Goal: Task Accomplishment & Management: Manage account settings

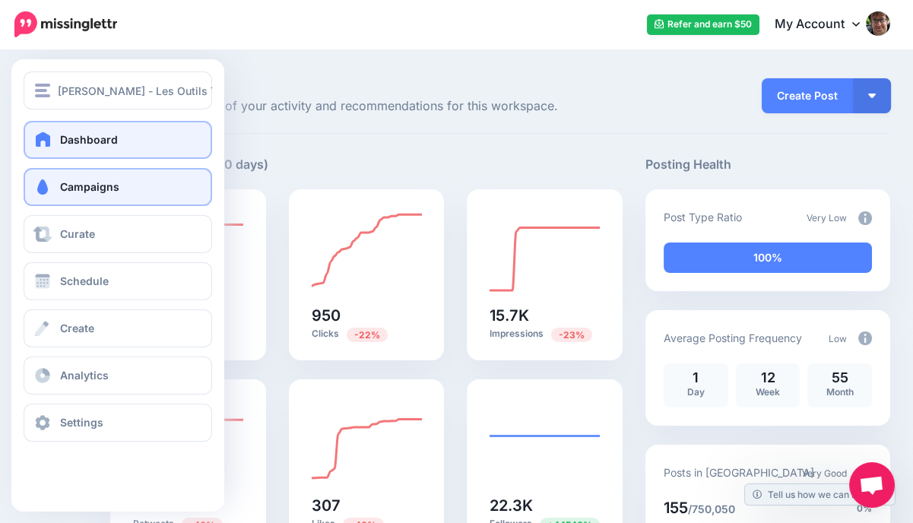
click at [55, 193] on link "Campaigns" at bounding box center [118, 187] width 189 height 38
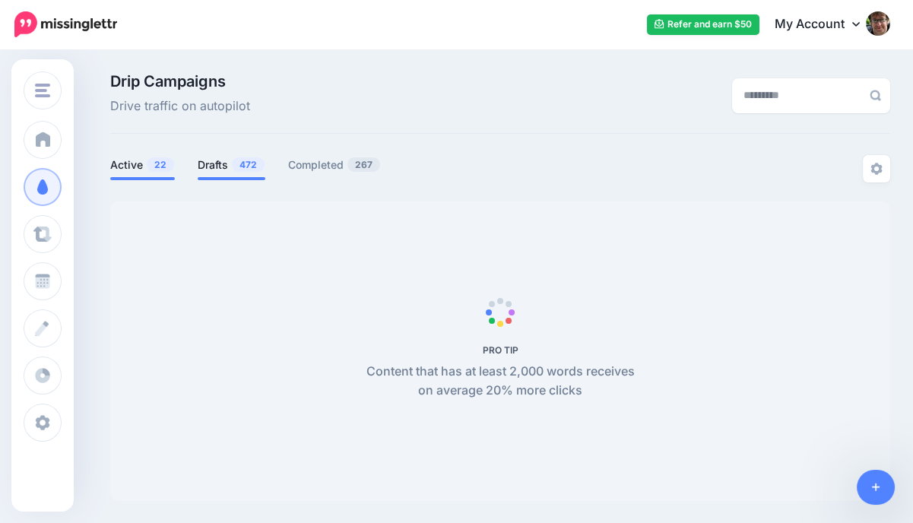
click at [252, 169] on span "472" at bounding box center [248, 164] width 33 height 14
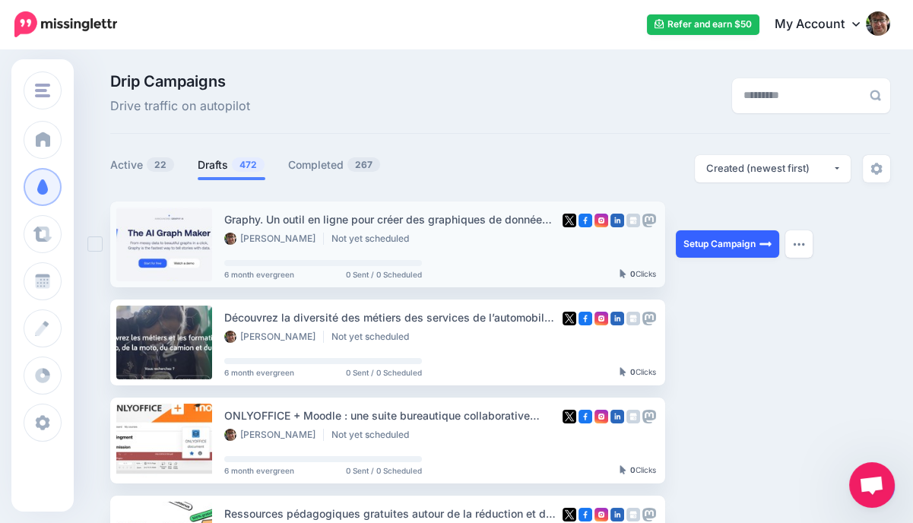
click at [734, 250] on link "Setup Campaign" at bounding box center [727, 243] width 103 height 27
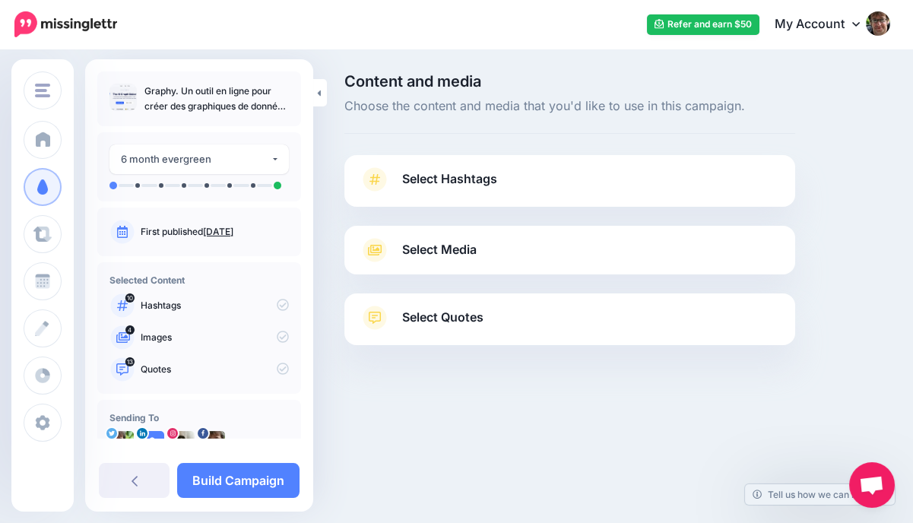
click at [478, 170] on span "Select Hashtags" at bounding box center [449, 179] width 95 height 21
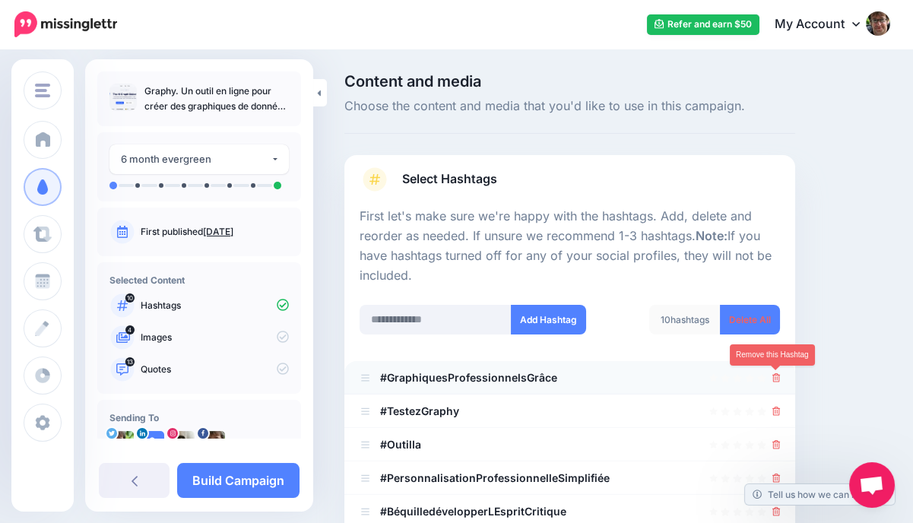
click at [776, 380] on icon at bounding box center [777, 377] width 8 height 9
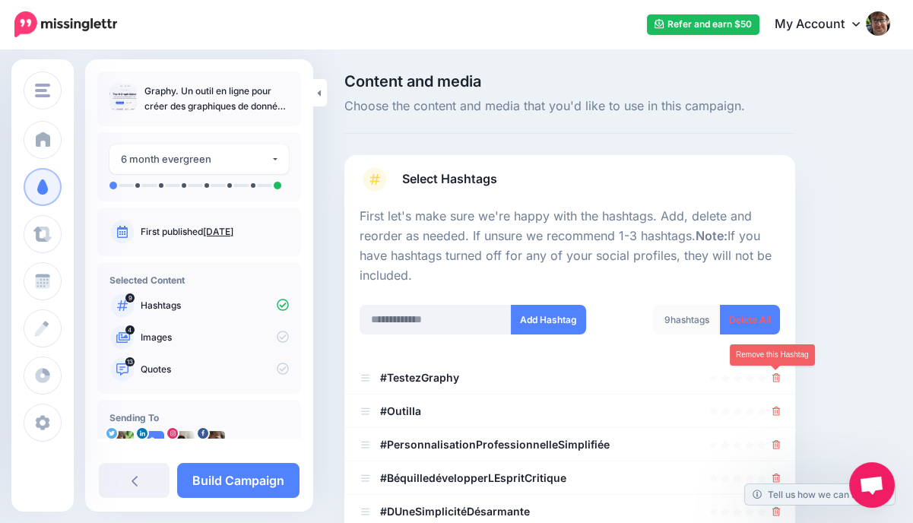
click at [776, 380] on icon at bounding box center [777, 377] width 8 height 9
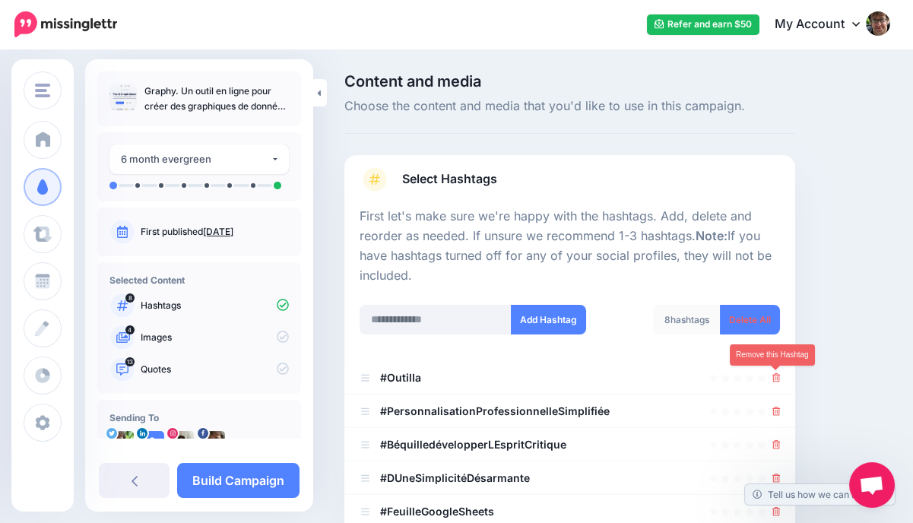
click at [776, 380] on icon at bounding box center [777, 377] width 8 height 9
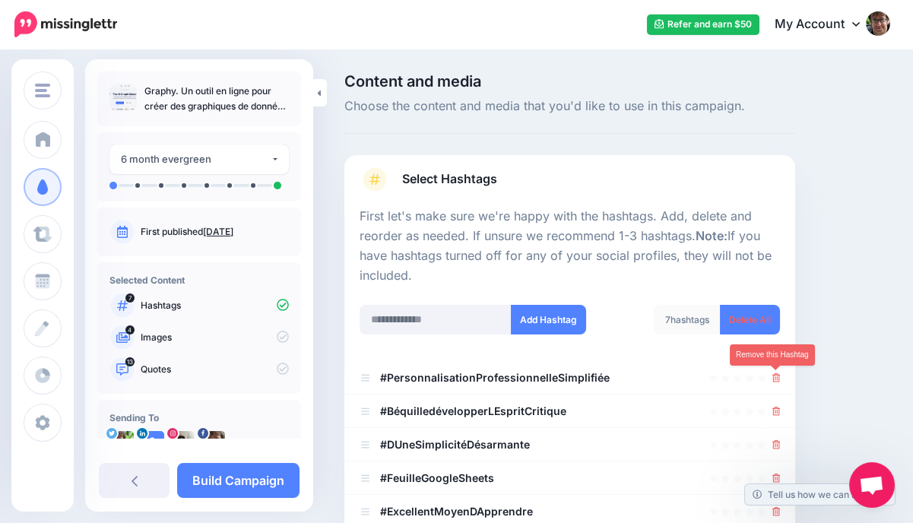
click at [776, 380] on icon at bounding box center [777, 377] width 8 height 9
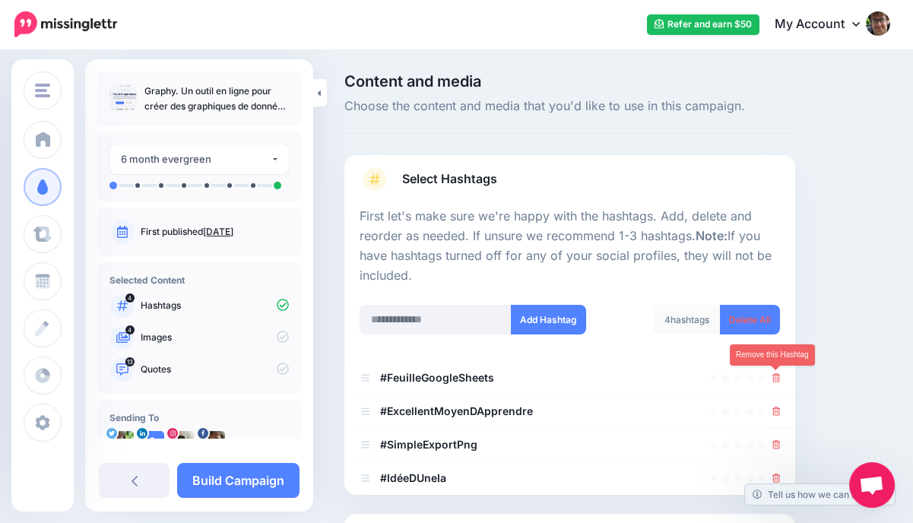
click at [776, 380] on icon at bounding box center [777, 377] width 8 height 9
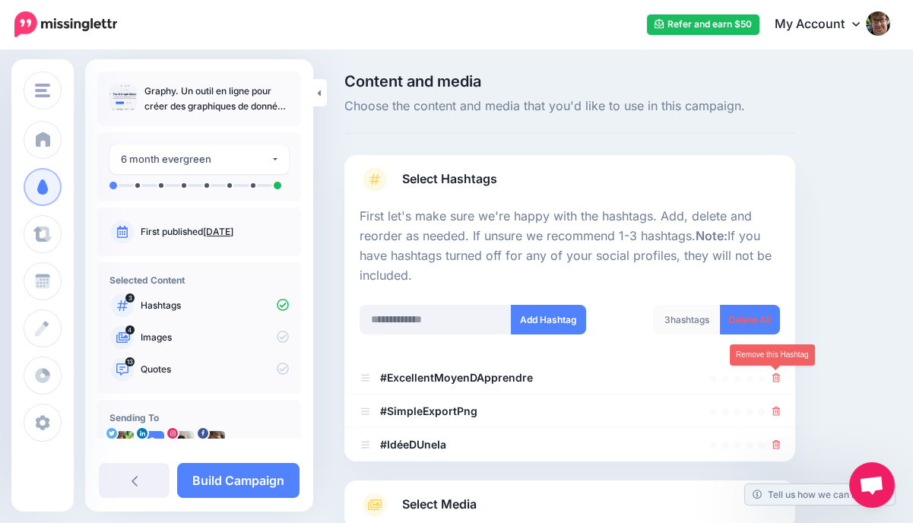
click at [776, 380] on icon at bounding box center [777, 377] width 8 height 9
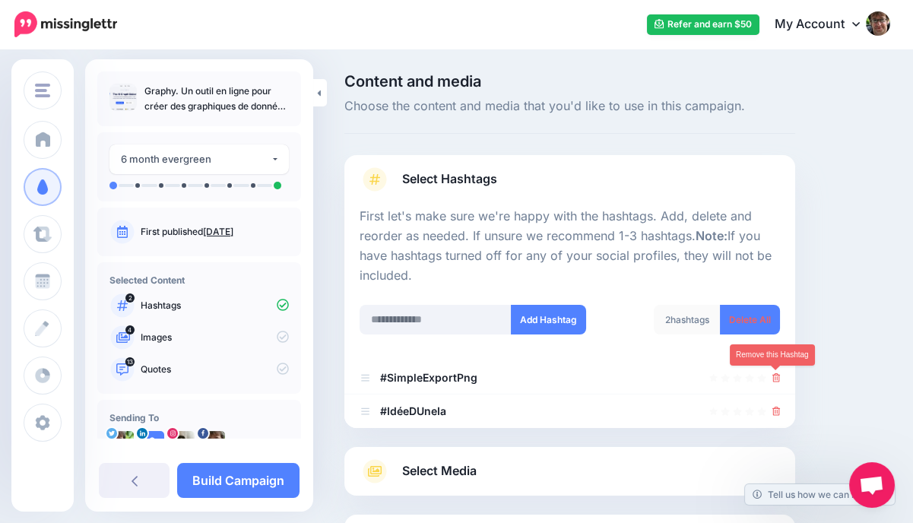
click at [776, 380] on icon at bounding box center [777, 377] width 8 height 9
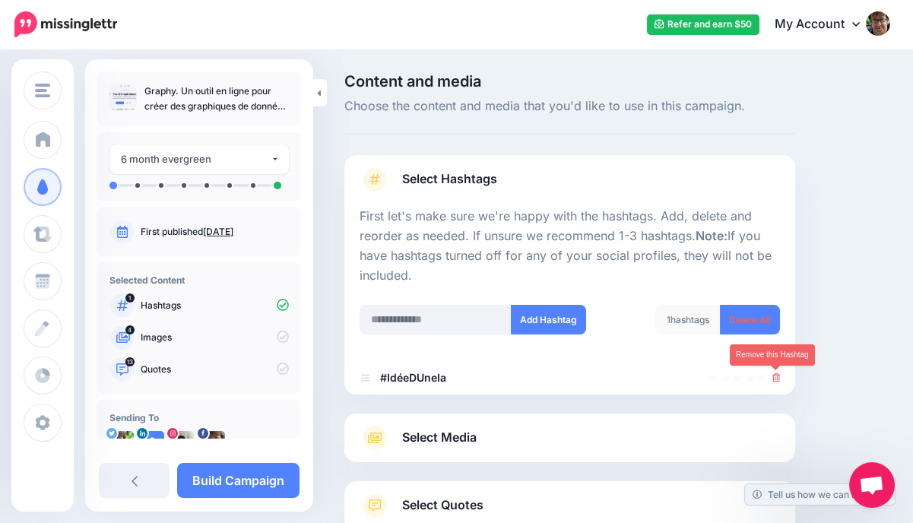
click at [776, 380] on icon at bounding box center [777, 377] width 8 height 9
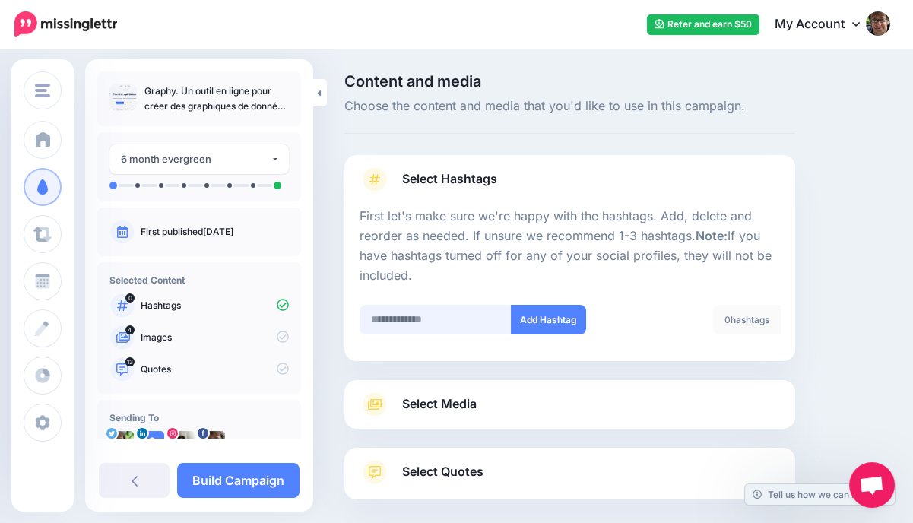
click at [420, 325] on input "text" at bounding box center [436, 320] width 152 height 30
type input "**"
click at [538, 319] on button "Add Hashtag" at bounding box center [548, 320] width 75 height 30
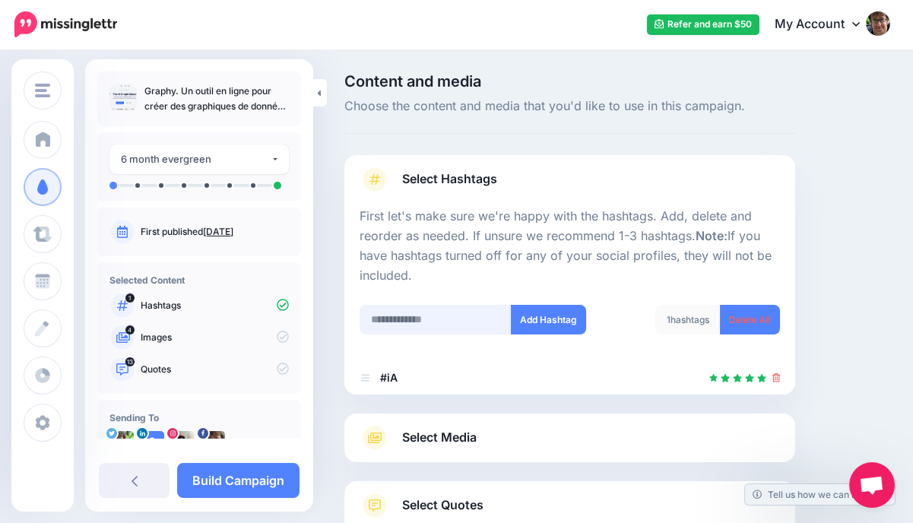
click at [405, 319] on input "text" at bounding box center [436, 320] width 152 height 30
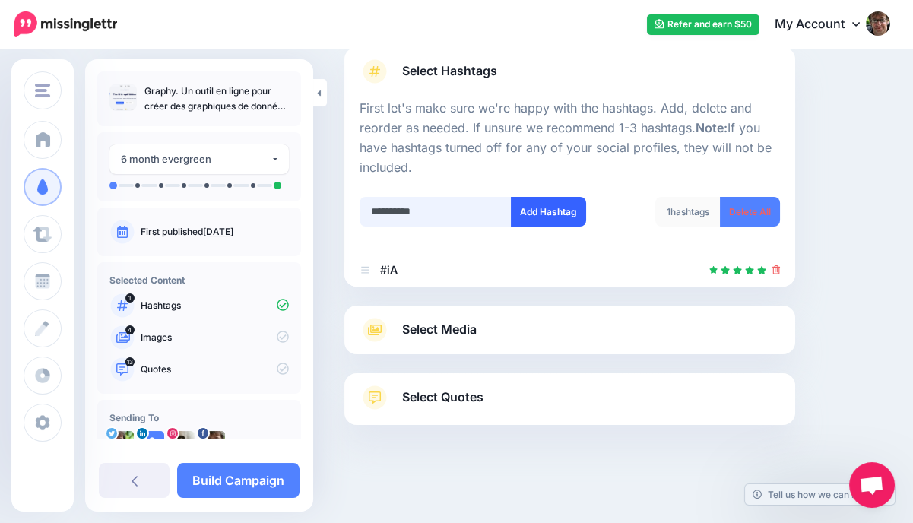
type input "**********"
click at [541, 208] on button "Add Hashtag" at bounding box center [548, 212] width 75 height 30
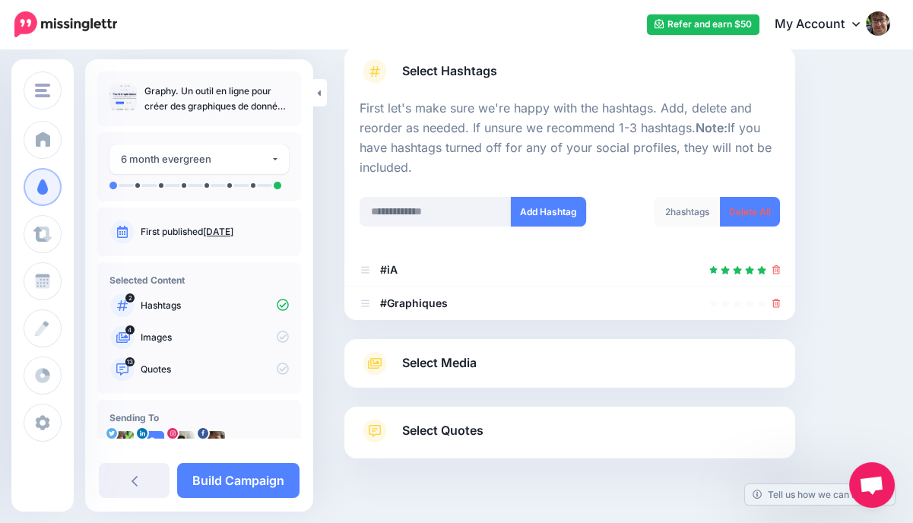
scroll to position [141, 0]
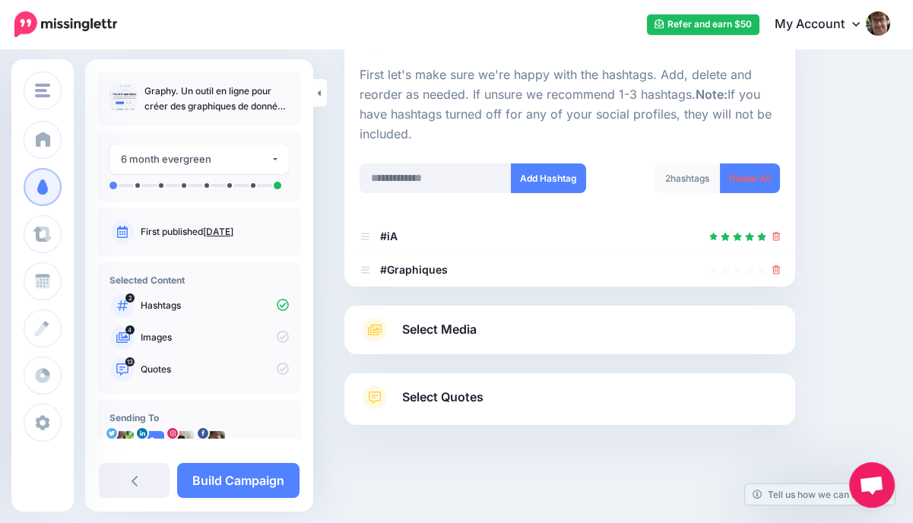
click at [506, 329] on link "Select Media" at bounding box center [570, 330] width 421 height 24
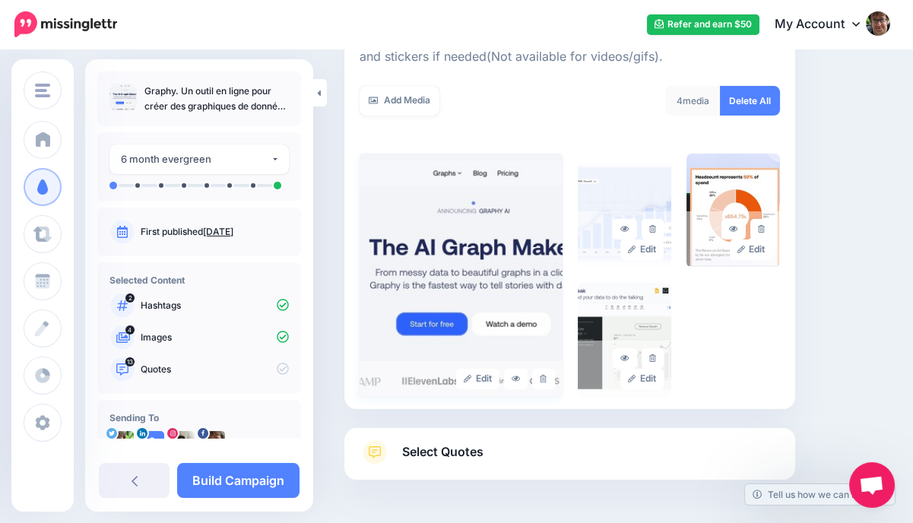
scroll to position [317, 0]
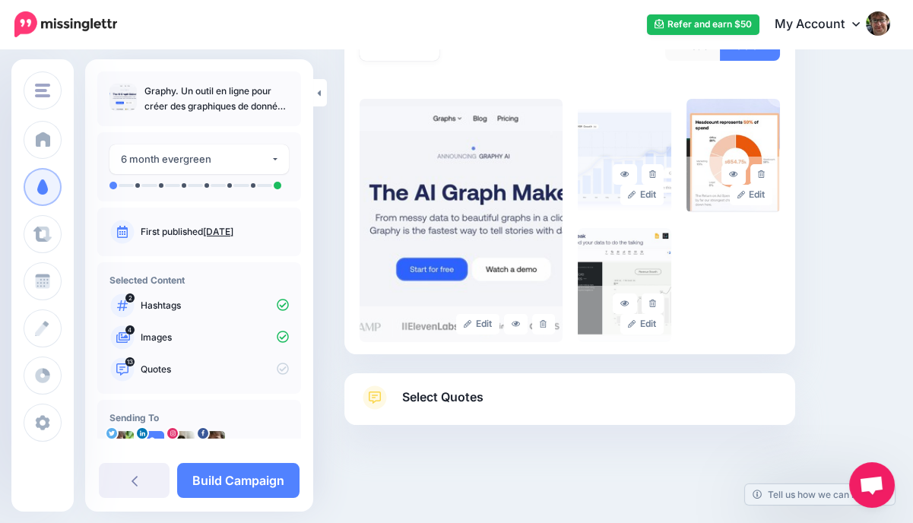
click at [473, 401] on span "Select Quotes" at bounding box center [442, 397] width 81 height 21
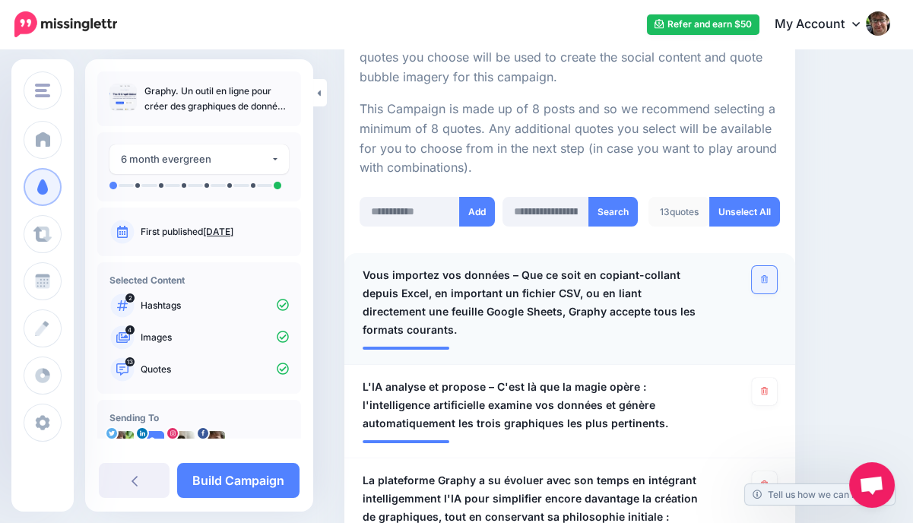
click at [769, 285] on link at bounding box center [764, 279] width 25 height 27
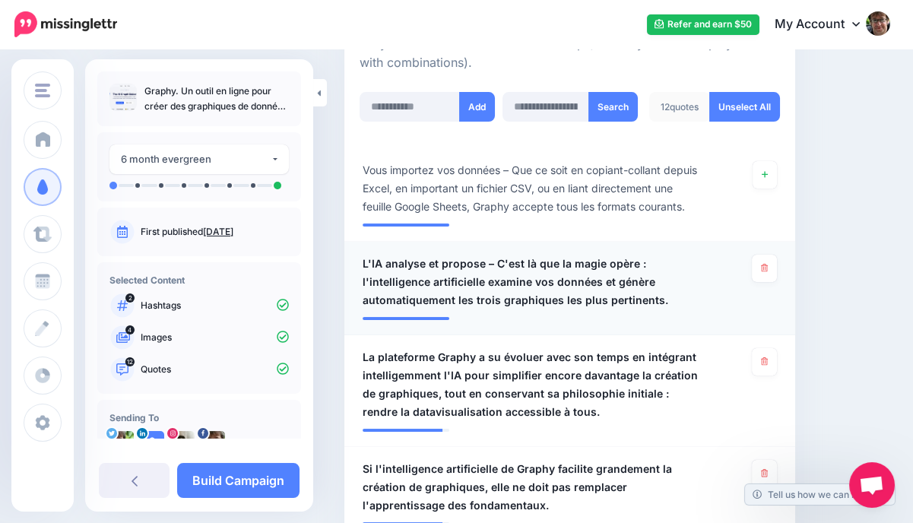
scroll to position [426, 0]
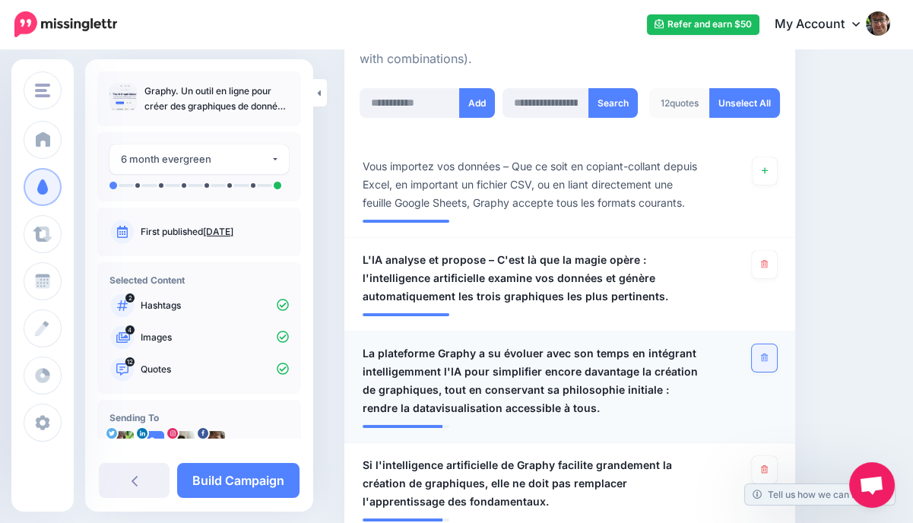
click at [768, 351] on link at bounding box center [764, 358] width 25 height 27
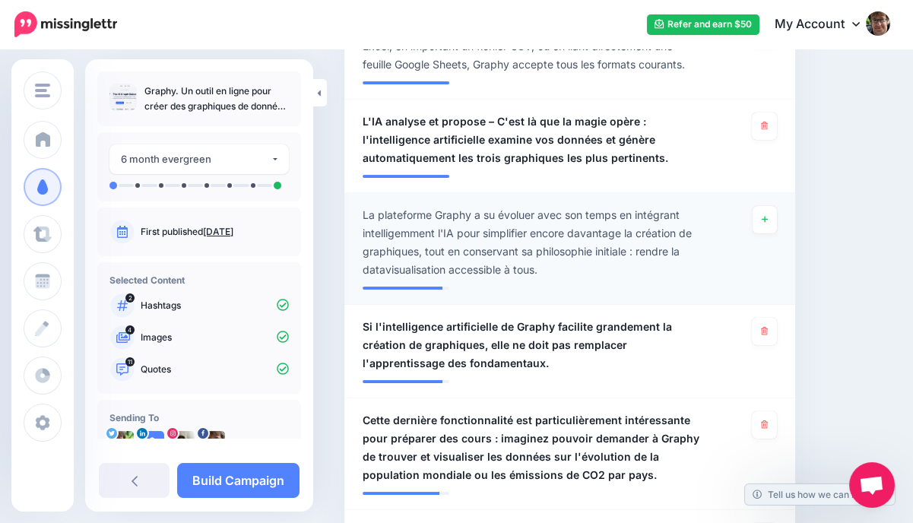
scroll to position [565, 0]
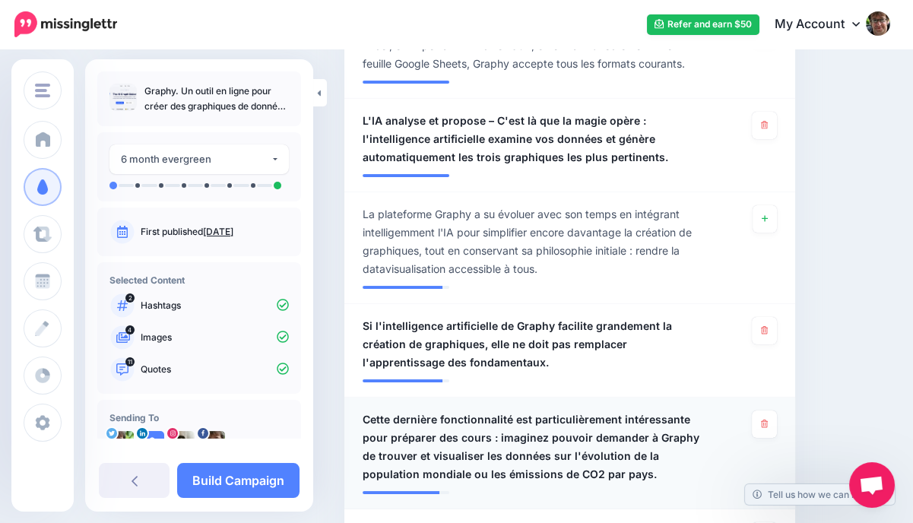
click at [545, 434] on span "Cette dernière fonctionnalité est particulièrement intéressante pour préparer d…" at bounding box center [533, 447] width 341 height 73
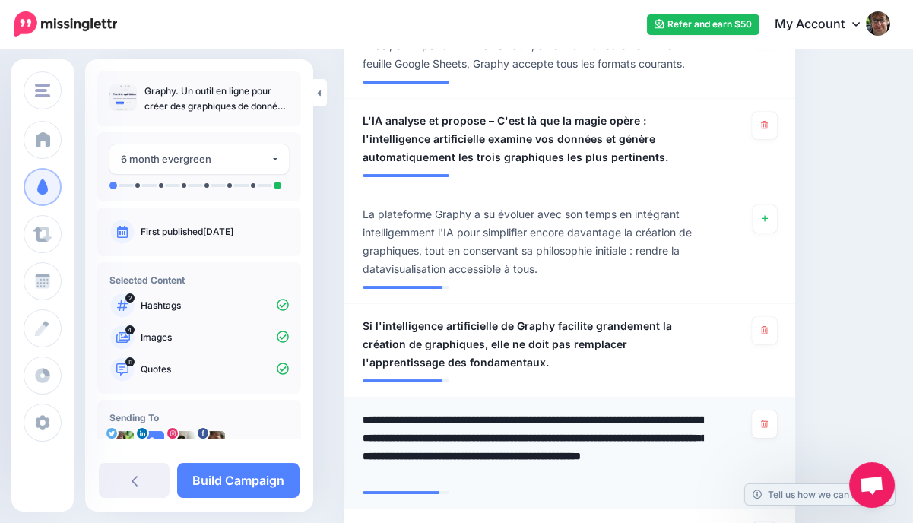
drag, startPoint x: 498, startPoint y: 438, endPoint x: 362, endPoint y: 415, distance: 138.0
click at [363, 415] on textarea "**********" at bounding box center [533, 447] width 341 height 73
type textarea "**********"
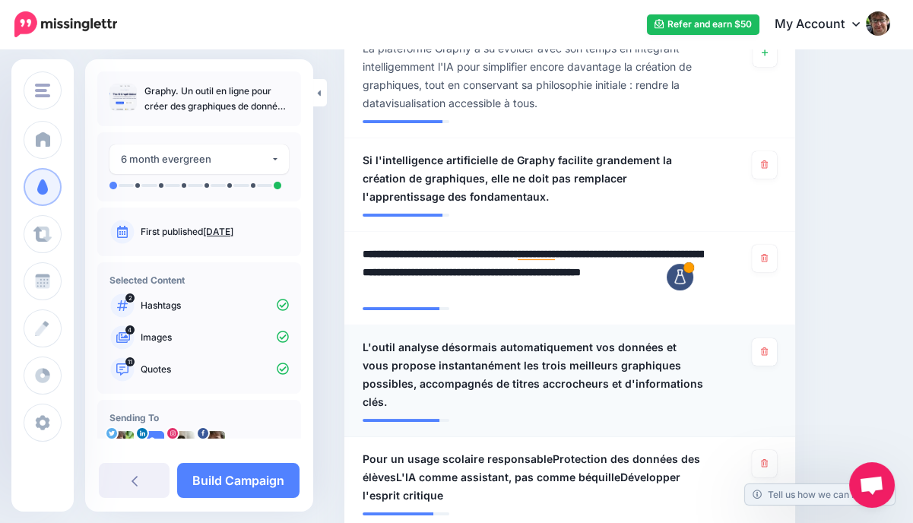
scroll to position [732, 0]
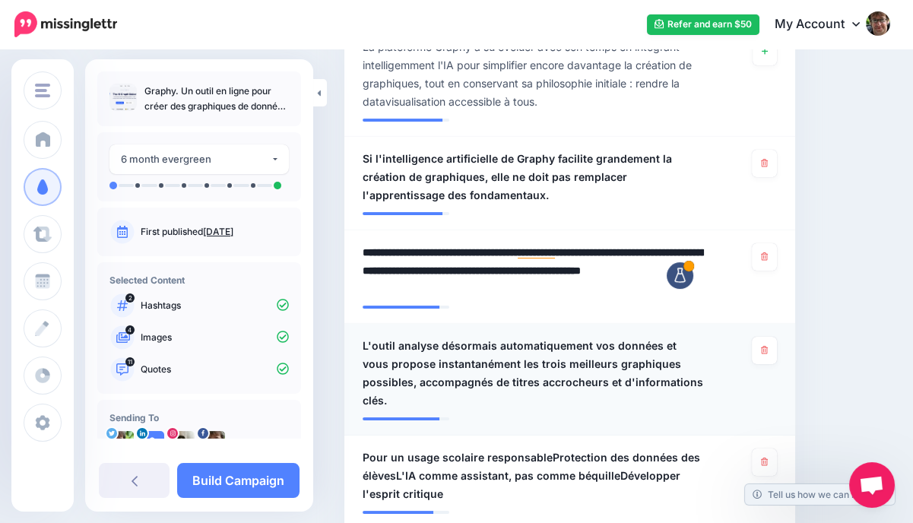
click at [487, 341] on span "L'outil analyse désormais automatiquement vos données et vous propose instantan…" at bounding box center [533, 373] width 341 height 73
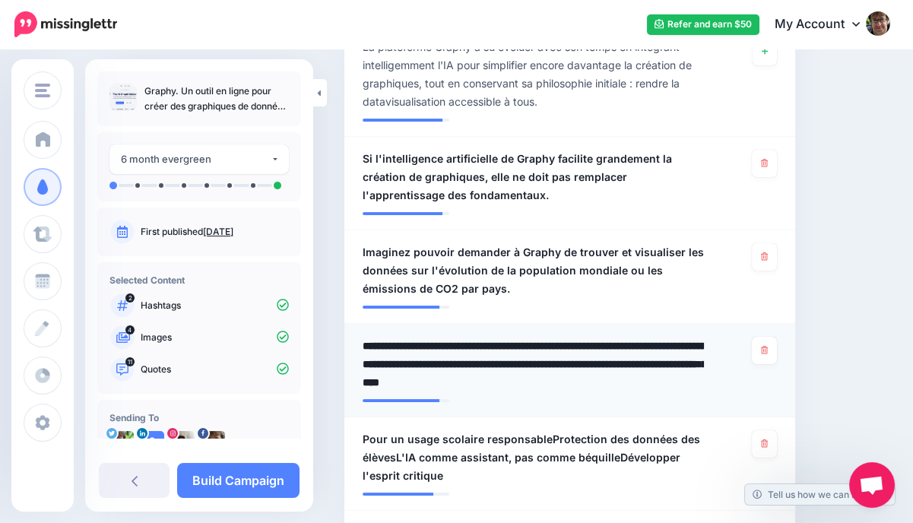
drag, startPoint x: 493, startPoint y: 342, endPoint x: 440, endPoint y: 345, distance: 53.3
click at [440, 345] on textarea "**********" at bounding box center [533, 364] width 341 height 55
type textarea "**********"
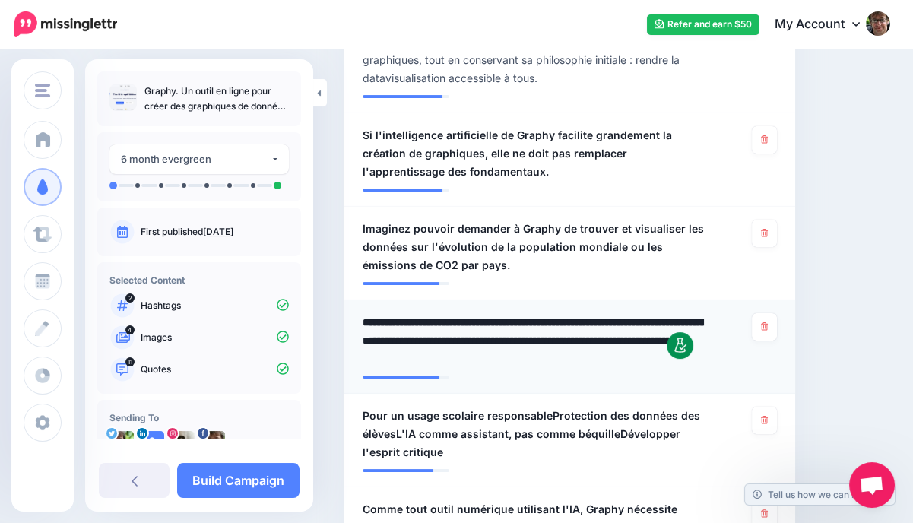
scroll to position [757, 0]
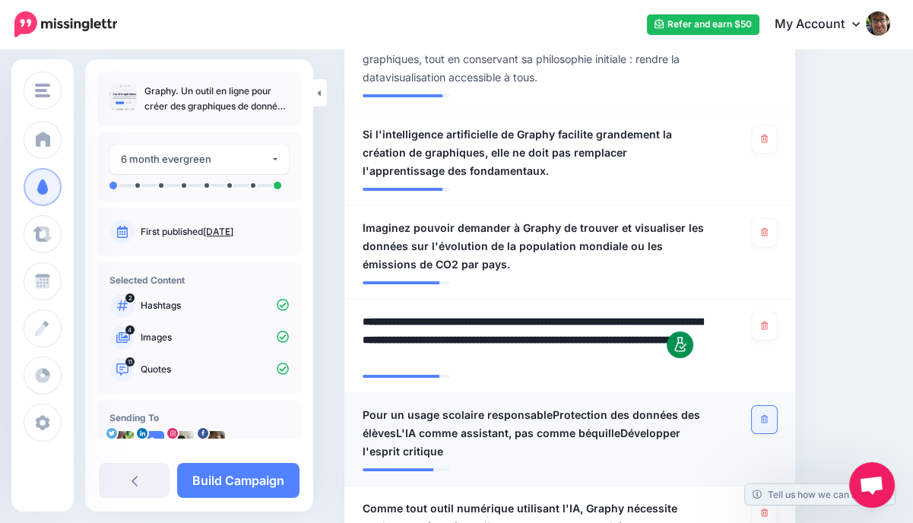
click at [765, 422] on icon at bounding box center [764, 419] width 7 height 8
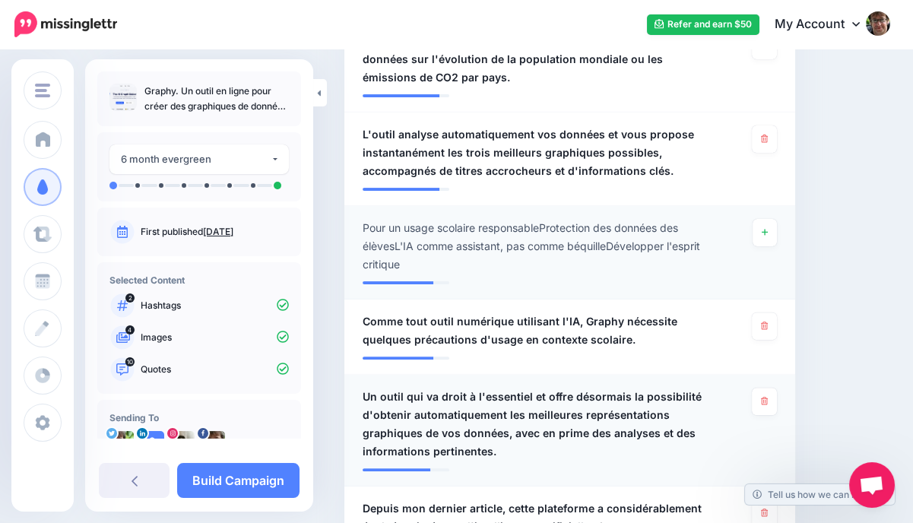
scroll to position [954, 0]
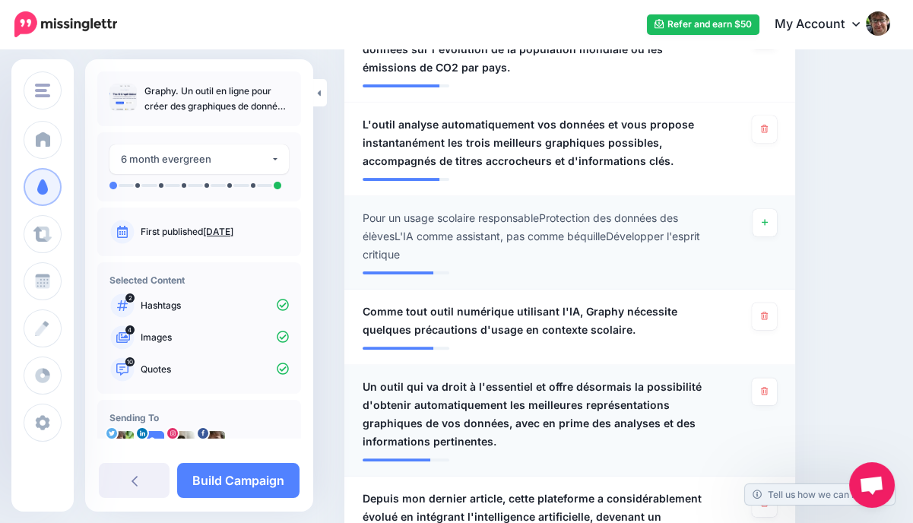
click at [618, 386] on span "Un outil qui va droit à l'essentiel et offre désormais la possibilité d'obtenir…" at bounding box center [533, 414] width 341 height 73
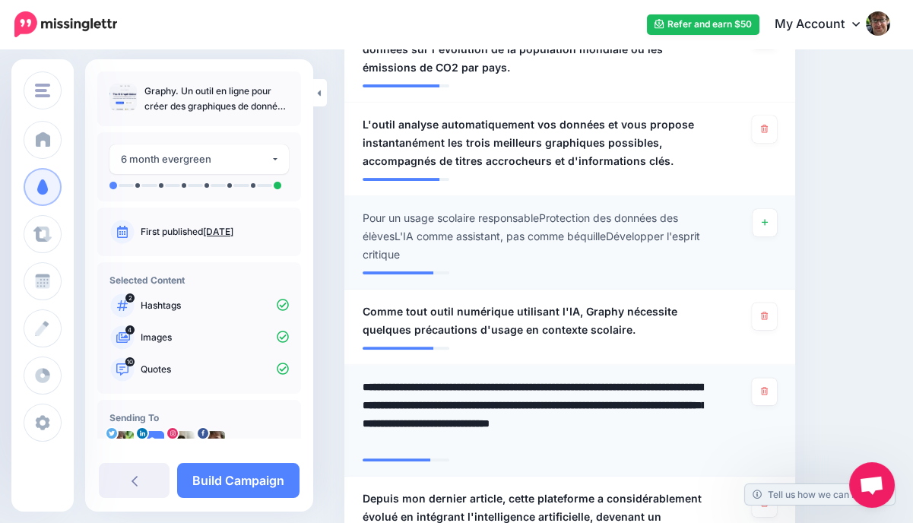
drag, startPoint x: 624, startPoint y: 386, endPoint x: 571, endPoint y: 386, distance: 52.5
click at [571, 386] on textarea "**********" at bounding box center [533, 414] width 341 height 73
type textarea "**********"
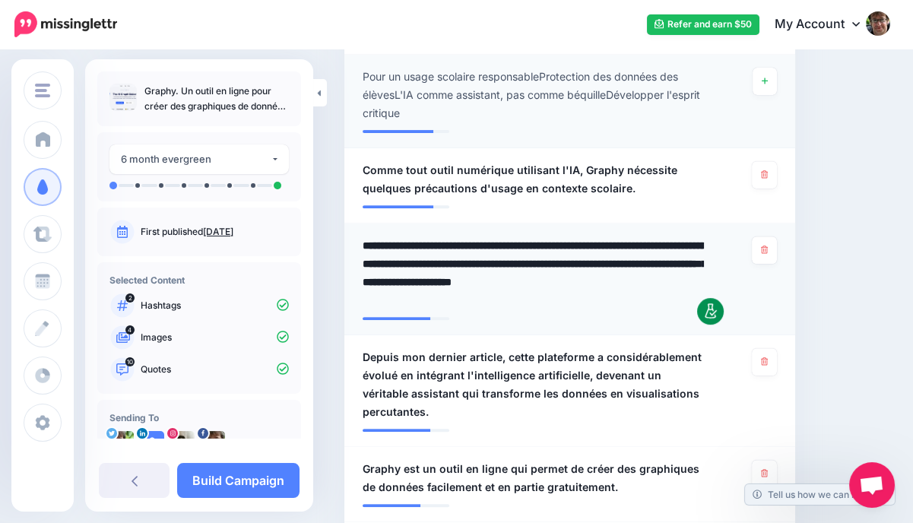
scroll to position [1110, 0]
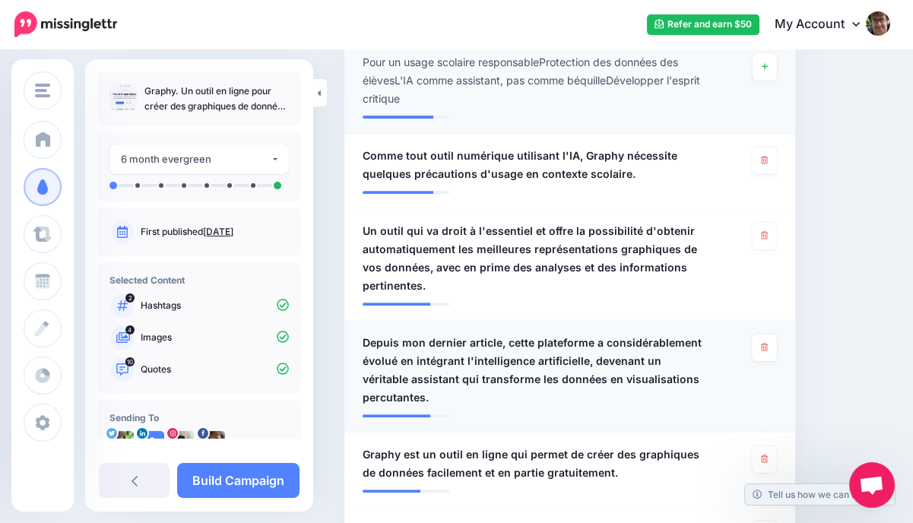
click at [511, 341] on span "Depuis mon dernier article, cette plateforme a considérablement évolué en intég…" at bounding box center [533, 370] width 341 height 73
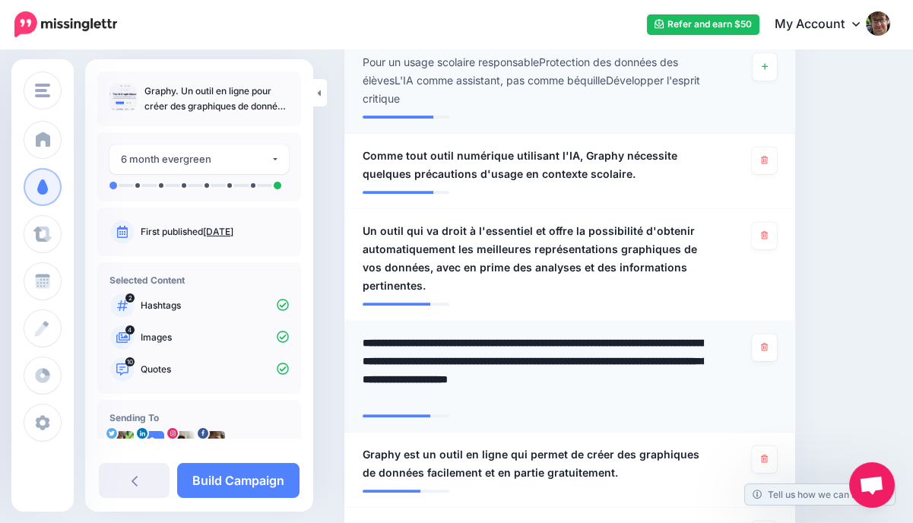
drag, startPoint x: 511, startPoint y: 341, endPoint x: 411, endPoint y: 332, distance: 100.8
click at [411, 332] on li "**********" at bounding box center [570, 377] width 451 height 112
type textarea "**********"
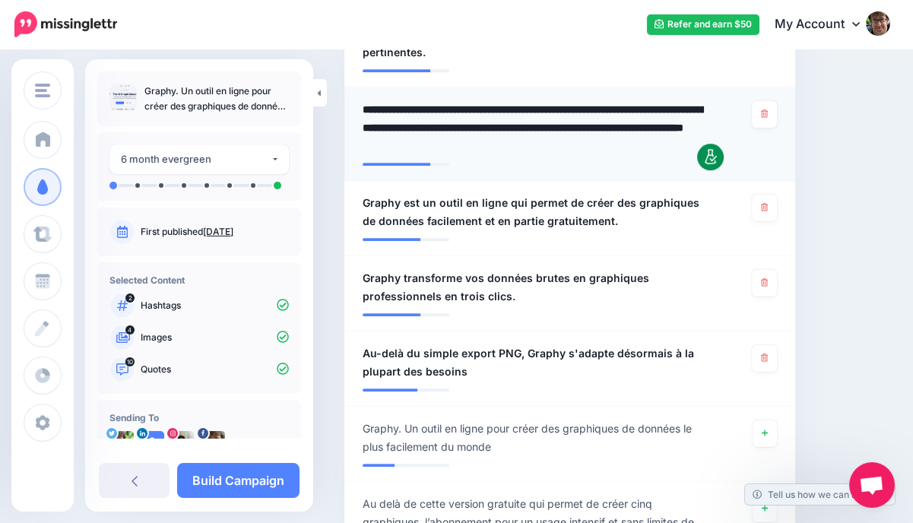
scroll to position [1344, 0]
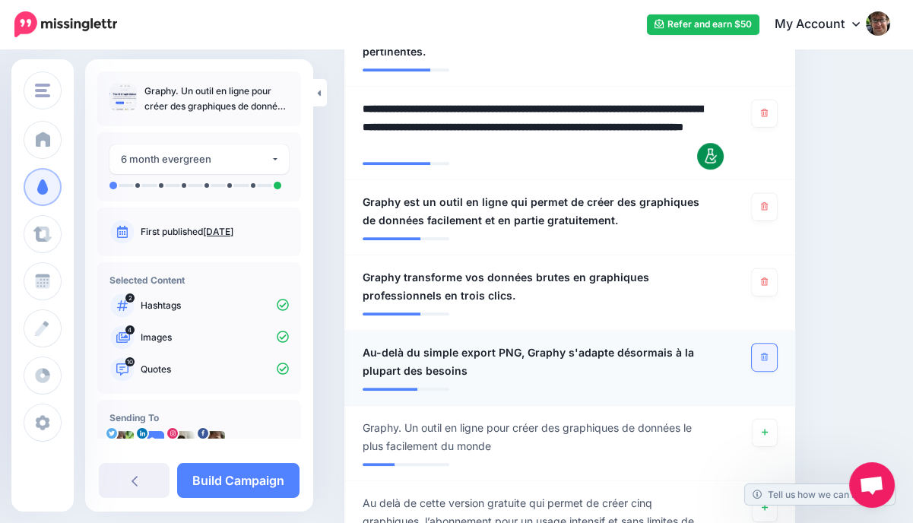
click at [767, 350] on link at bounding box center [764, 357] width 25 height 27
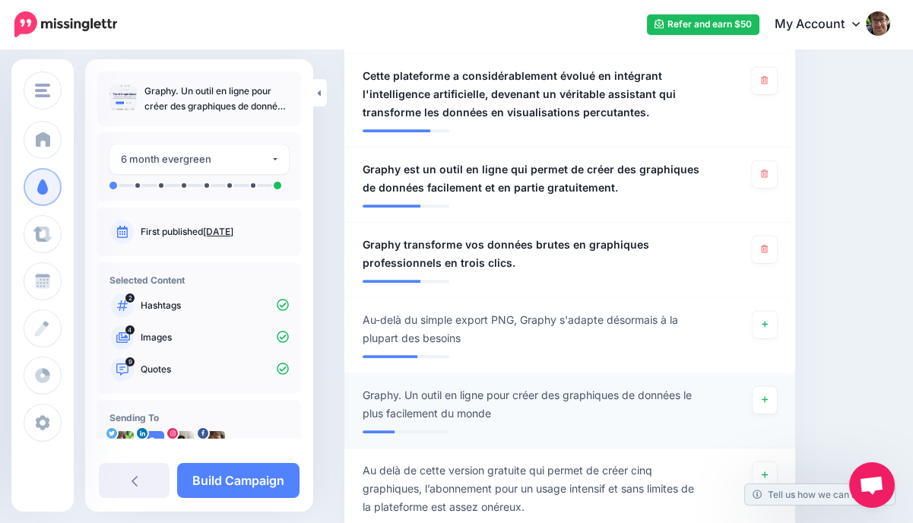
scroll to position [1383, 0]
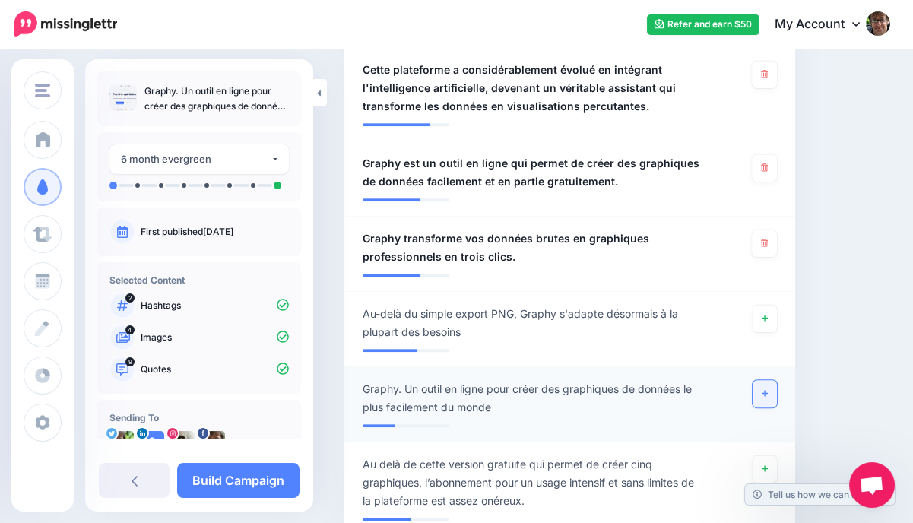
click at [769, 394] on link at bounding box center [765, 393] width 24 height 27
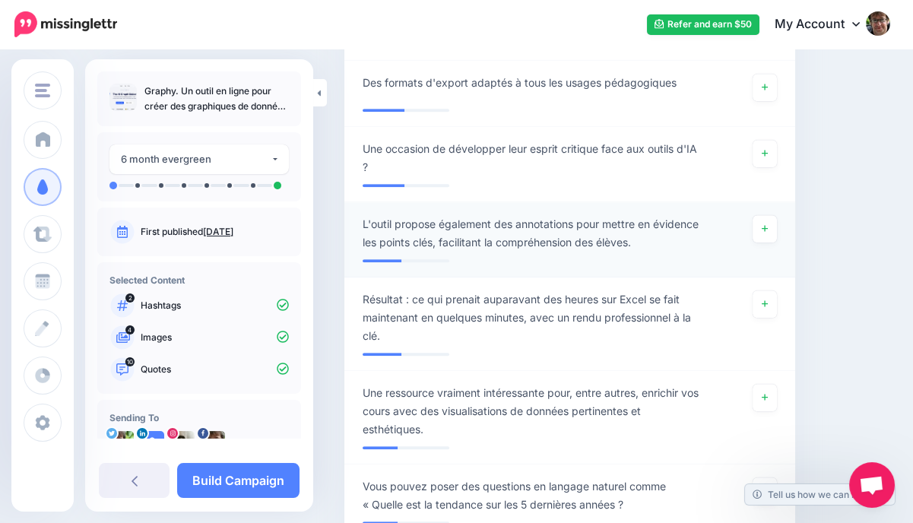
scroll to position [2178, 0]
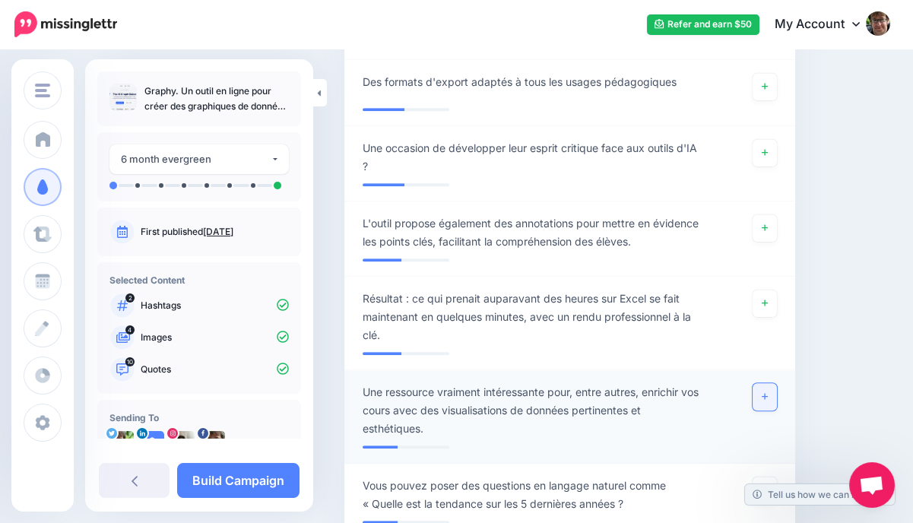
click at [769, 396] on link at bounding box center [765, 396] width 24 height 27
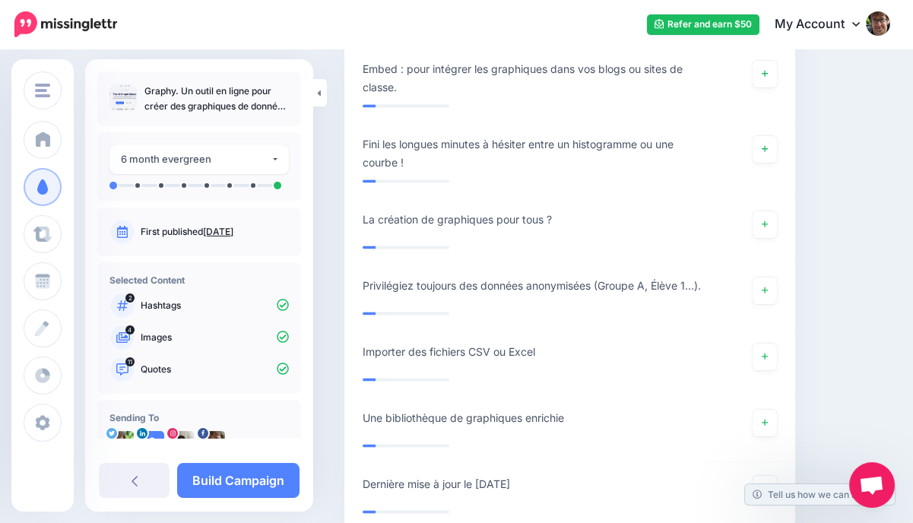
scroll to position [4439, 0]
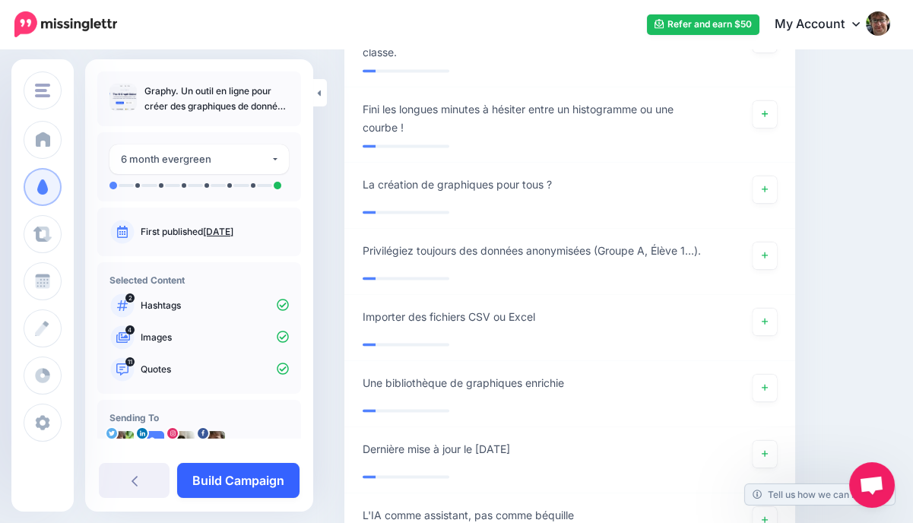
click at [259, 478] on link "Build Campaign" at bounding box center [238, 480] width 122 height 35
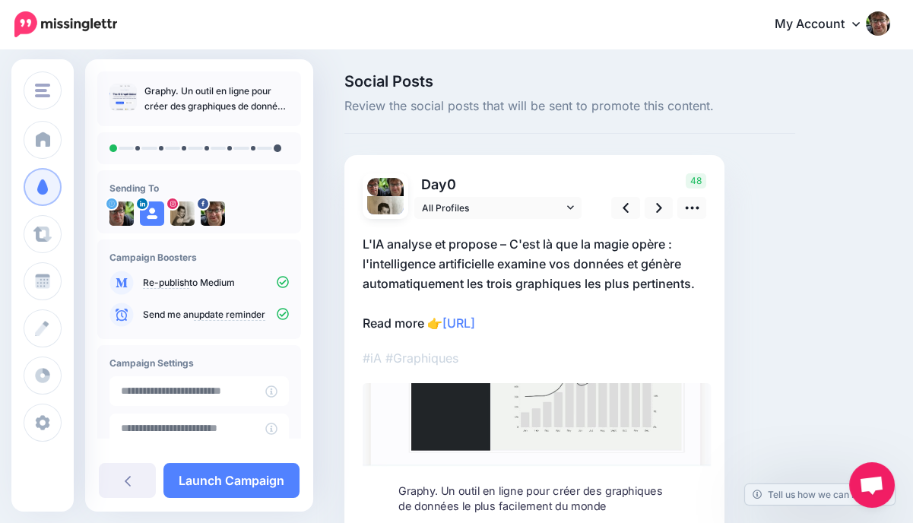
click at [410, 326] on p "L'IA analyse et propose – C'est là que la magie opère : l'intelligence artifici…" at bounding box center [535, 283] width 344 height 99
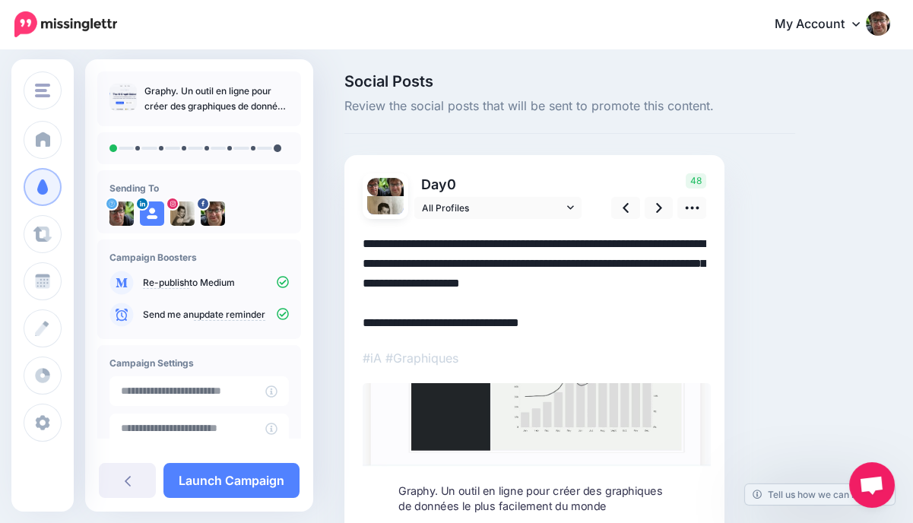
drag, startPoint x: 426, startPoint y: 320, endPoint x: 364, endPoint y: 312, distance: 62.2
click at [364, 312] on textarea "**********" at bounding box center [535, 283] width 344 height 99
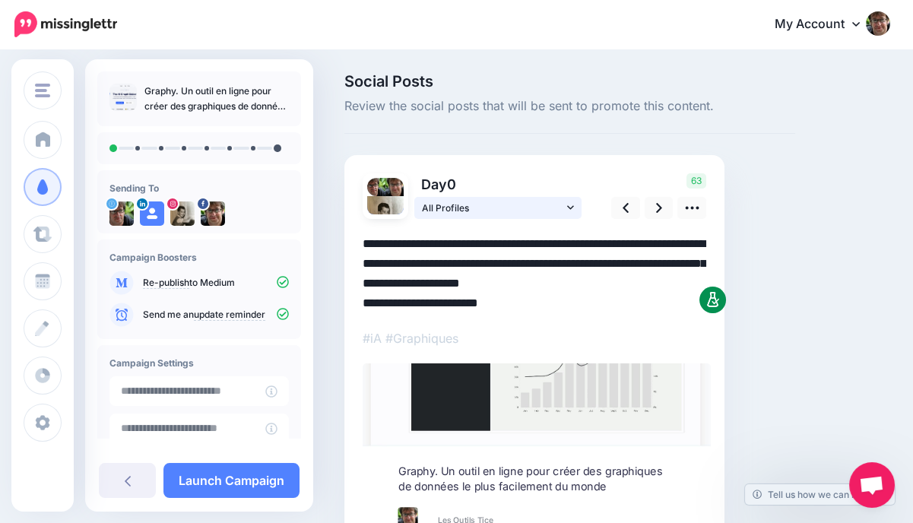
click at [546, 208] on span "All Profiles" at bounding box center [492, 208] width 141 height 16
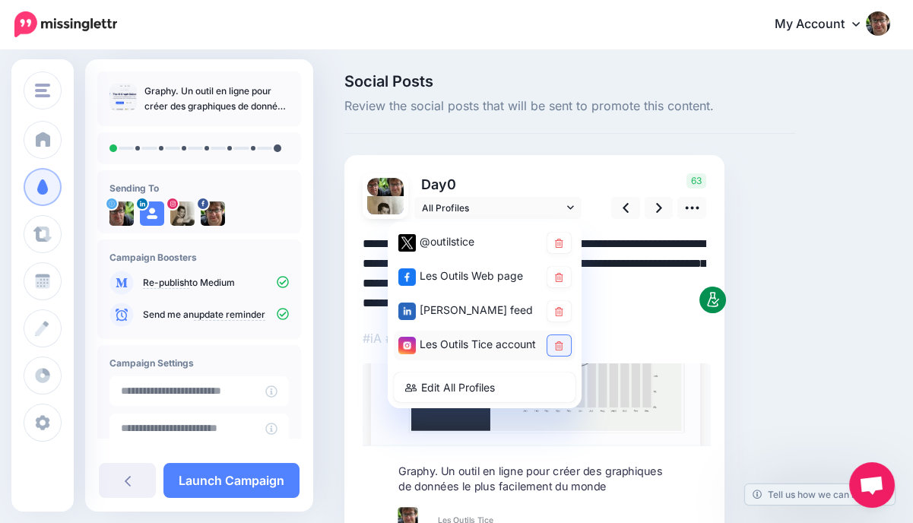
click at [553, 345] on link at bounding box center [560, 345] width 24 height 21
click at [713, 354] on div "Day 0 All Profiles" at bounding box center [535, 355] width 380 height 401
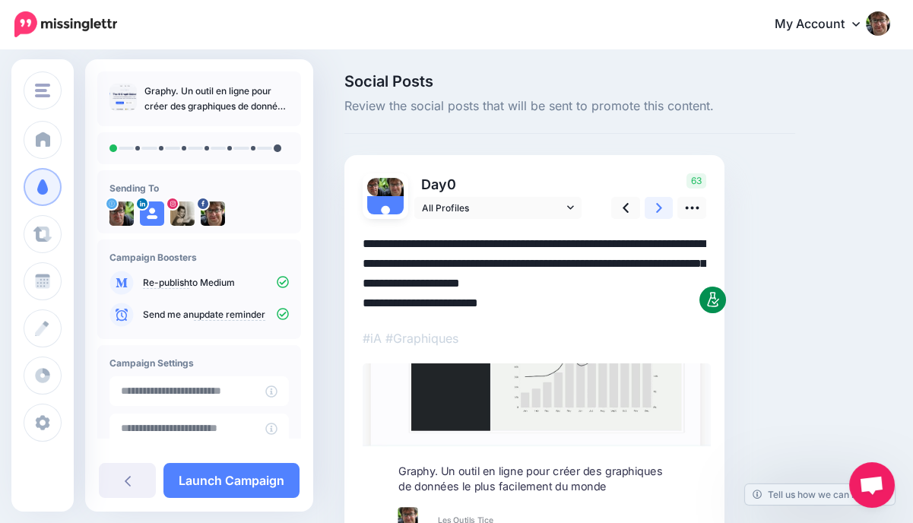
click at [660, 208] on icon at bounding box center [659, 208] width 6 height 10
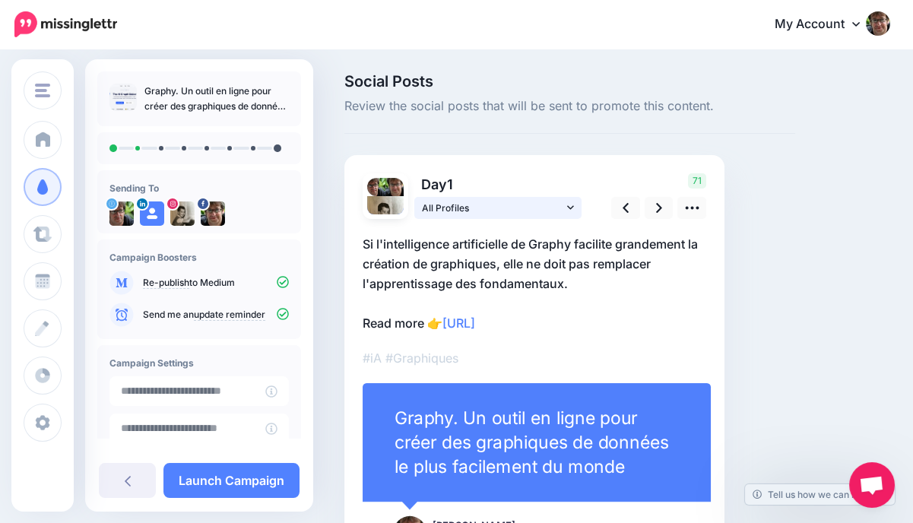
click at [575, 208] on link "All Profiles" at bounding box center [497, 208] width 167 height 22
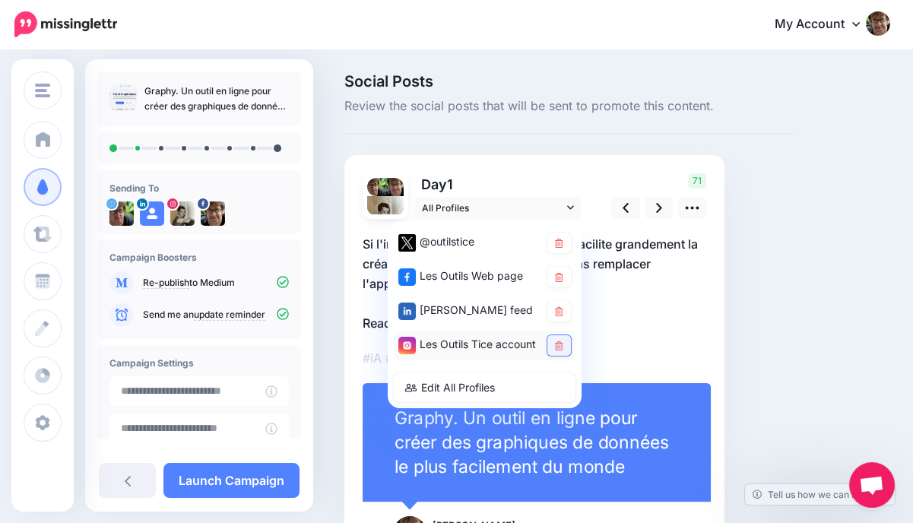
click at [561, 348] on icon at bounding box center [559, 345] width 8 height 9
click at [662, 205] on icon at bounding box center [659, 208] width 6 height 16
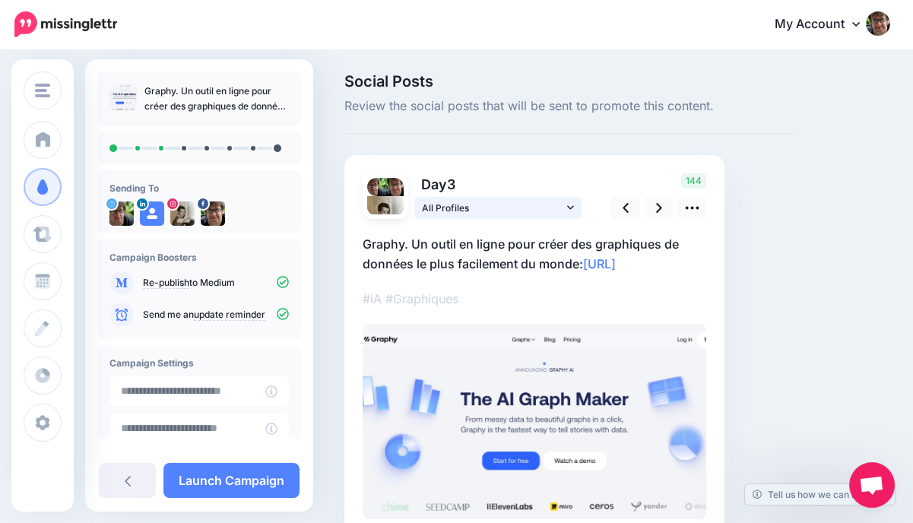
click at [572, 202] on icon at bounding box center [570, 207] width 7 height 11
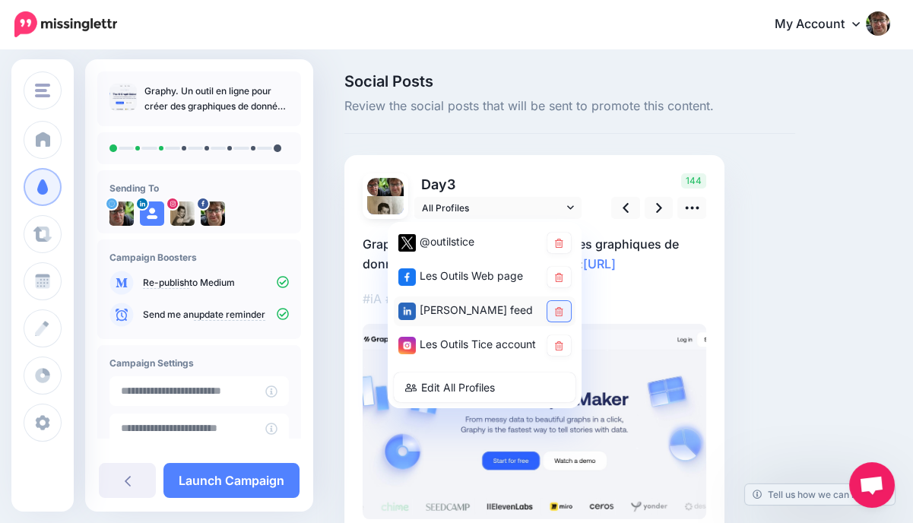
click at [554, 307] on link at bounding box center [560, 311] width 24 height 21
click at [660, 205] on icon at bounding box center [659, 208] width 6 height 16
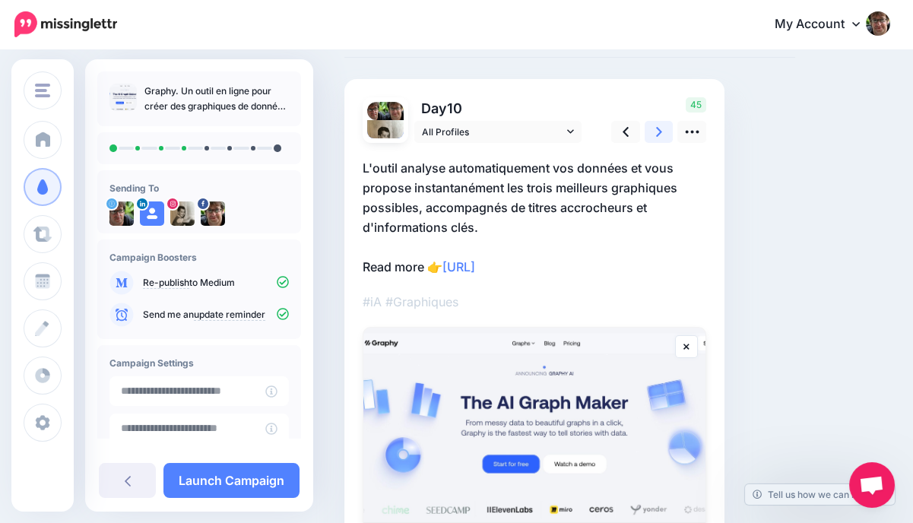
scroll to position [79, 0]
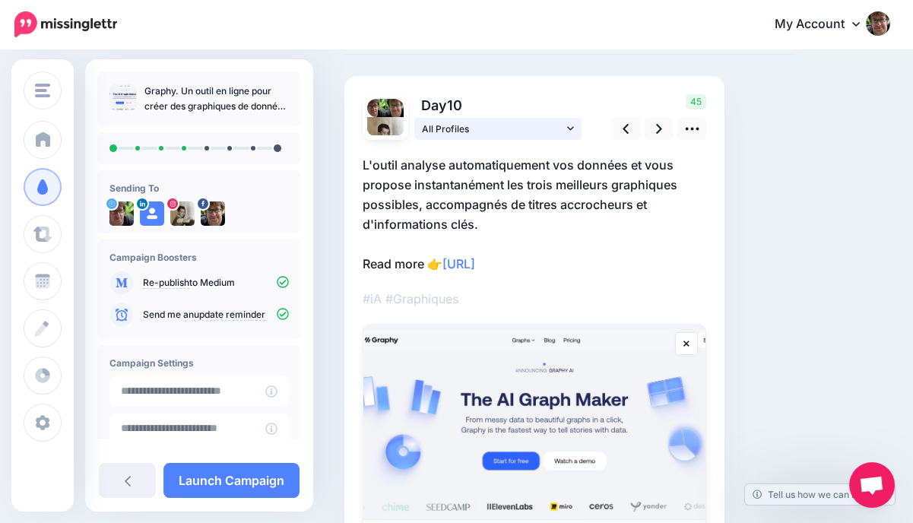
click at [574, 130] on link "All Profiles" at bounding box center [497, 129] width 167 height 22
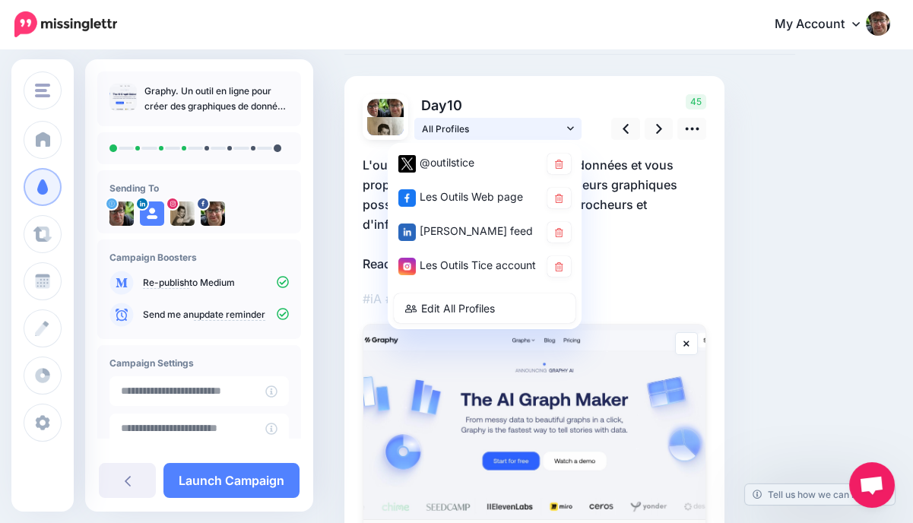
click at [574, 130] on link "All Profiles" at bounding box center [497, 129] width 167 height 22
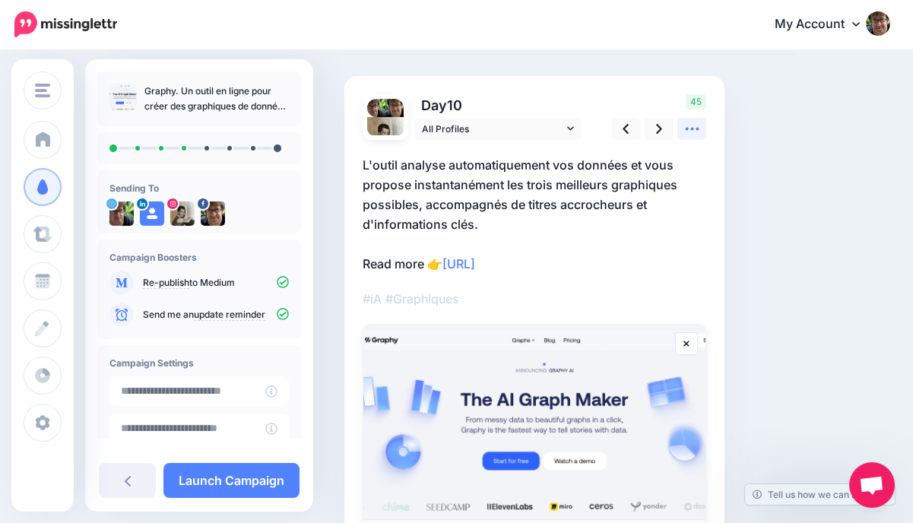
click at [696, 125] on icon at bounding box center [692, 129] width 16 height 16
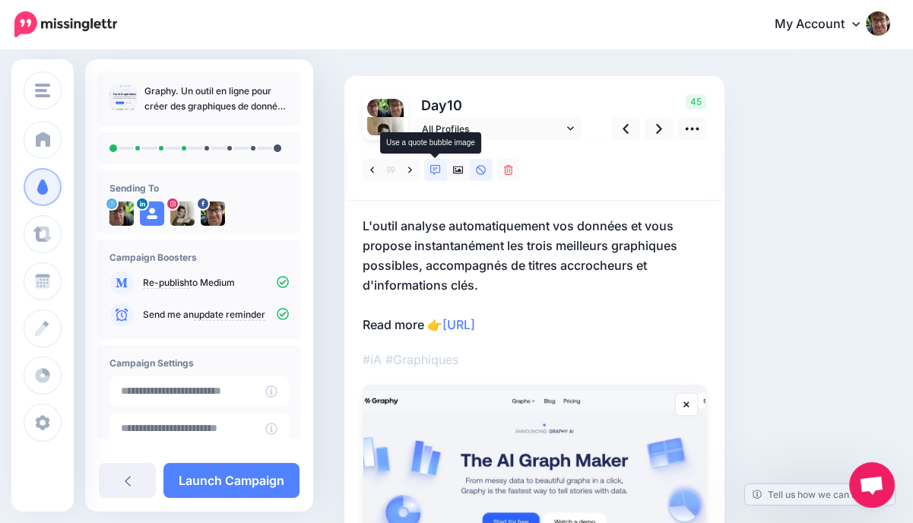
click at [432, 172] on icon at bounding box center [435, 170] width 11 height 11
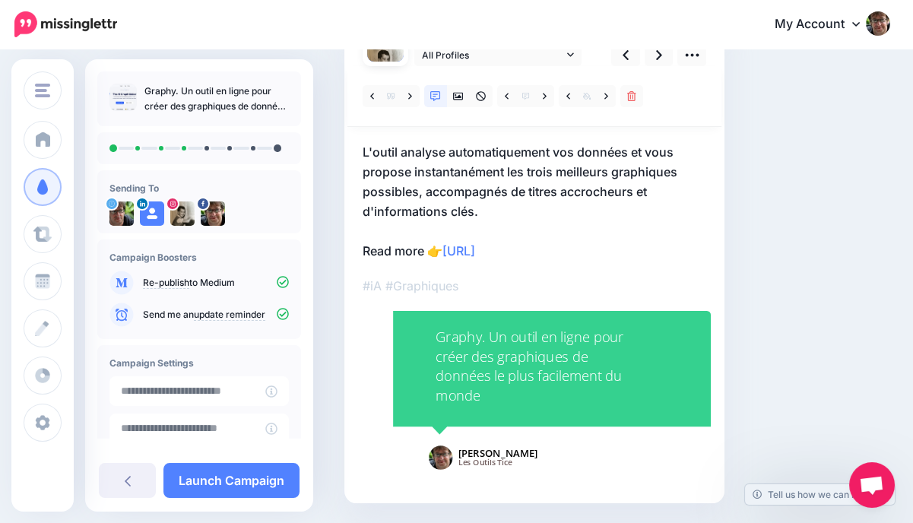
scroll to position [129, 0]
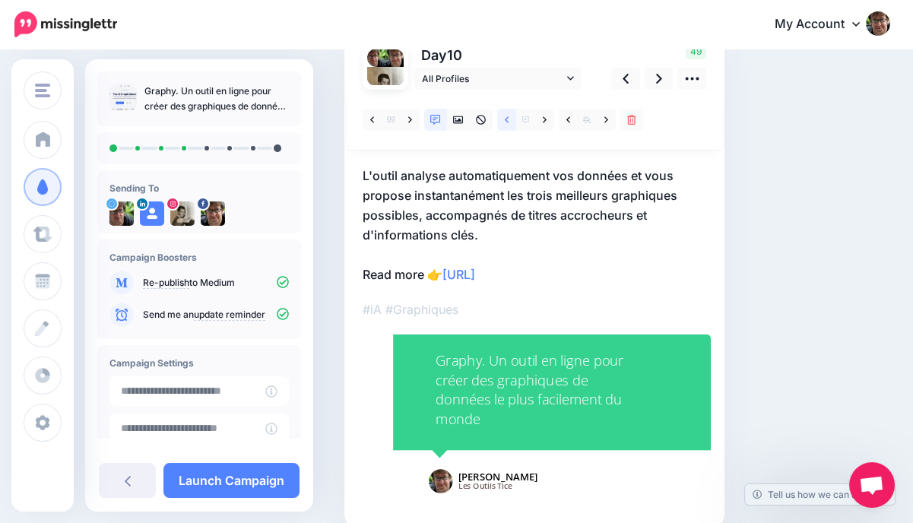
click at [506, 118] on icon at bounding box center [507, 119] width 4 height 6
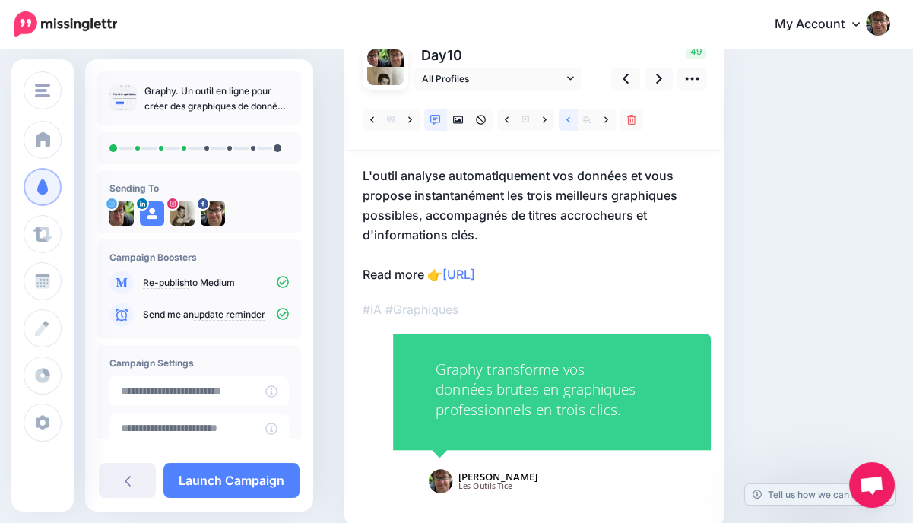
click at [564, 117] on link at bounding box center [568, 120] width 19 height 22
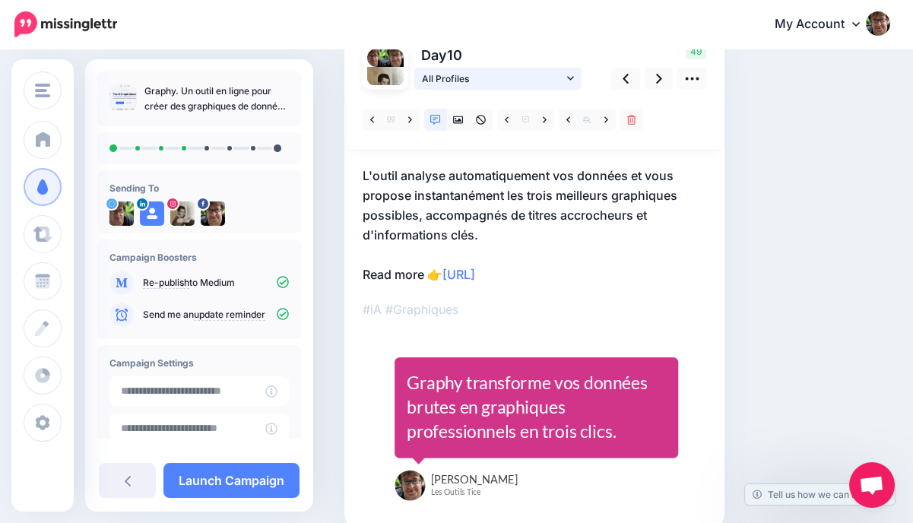
click at [545, 81] on span "All Profiles" at bounding box center [492, 79] width 141 height 16
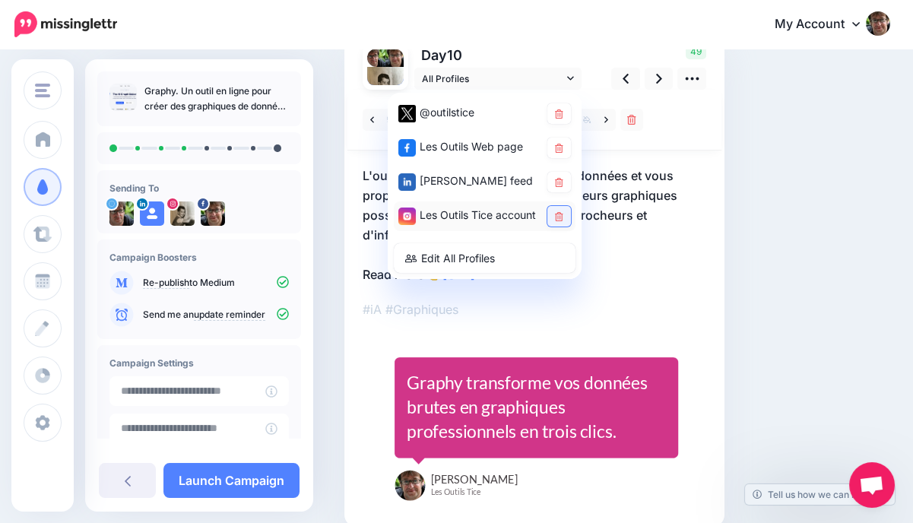
click at [559, 222] on link at bounding box center [560, 216] width 24 height 21
click at [660, 78] on icon at bounding box center [659, 79] width 6 height 10
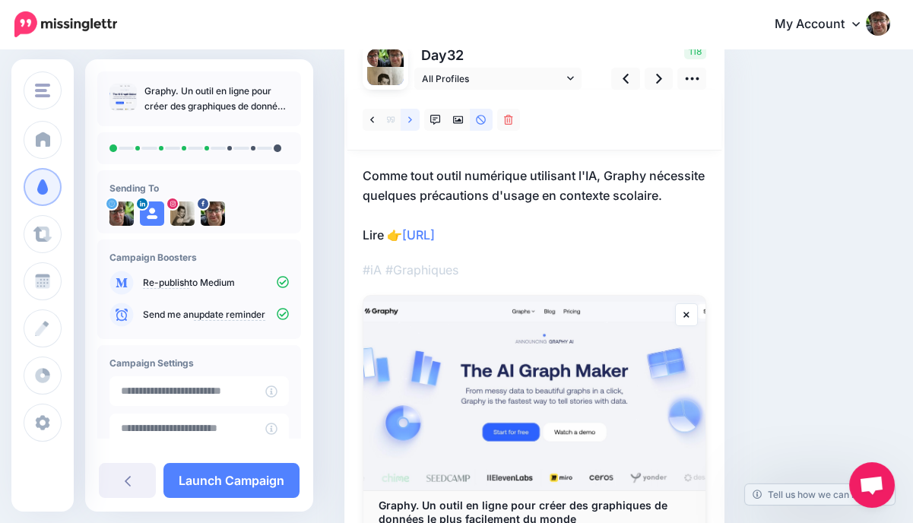
click at [412, 122] on link at bounding box center [410, 120] width 19 height 22
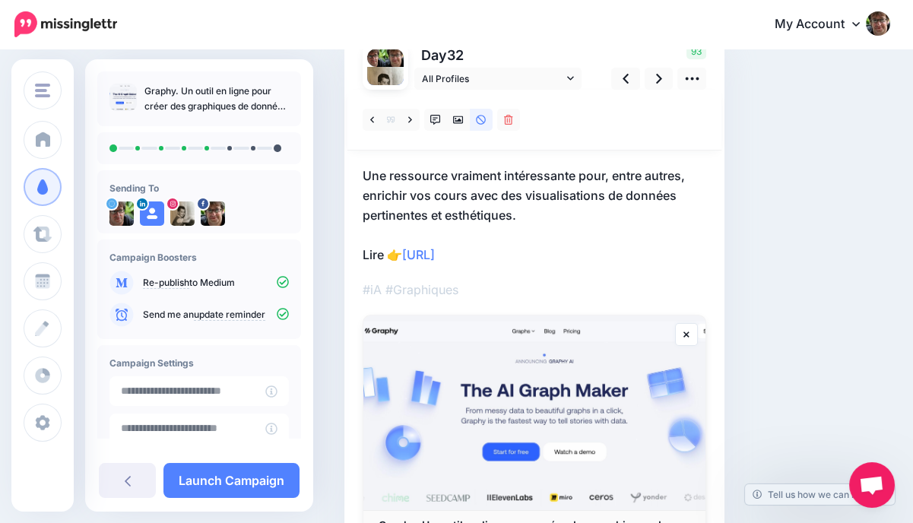
click at [503, 95] on div at bounding box center [535, 120] width 374 height 61
click at [509, 79] on span "All Profiles" at bounding box center [492, 79] width 141 height 16
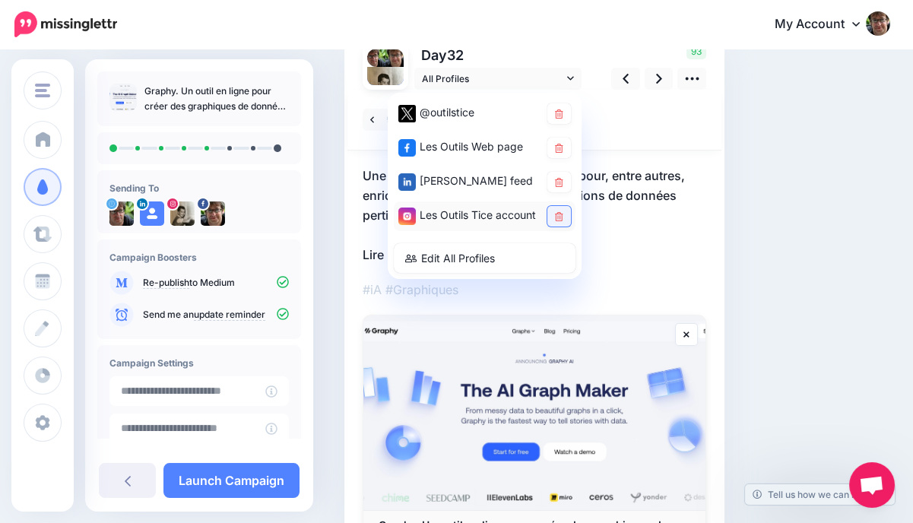
click at [557, 206] on link at bounding box center [560, 216] width 24 height 21
click at [660, 81] on icon at bounding box center [659, 79] width 6 height 16
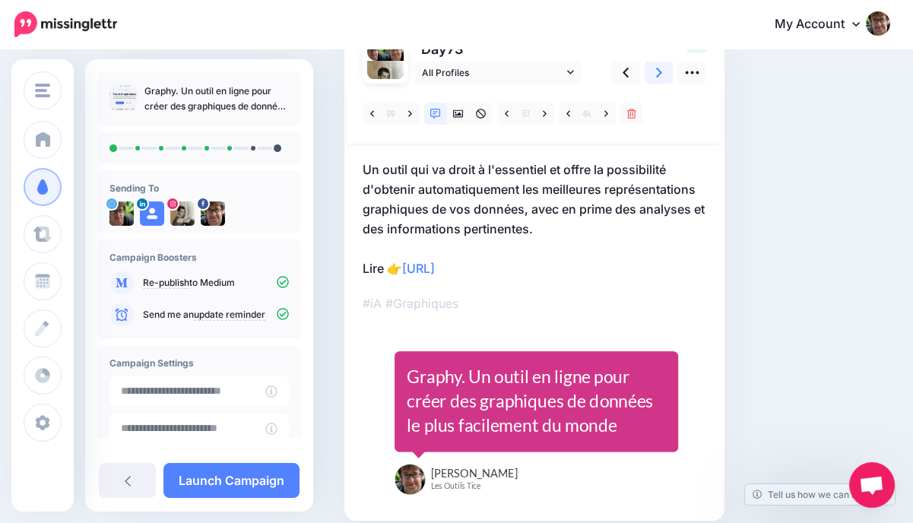
scroll to position [121, 0]
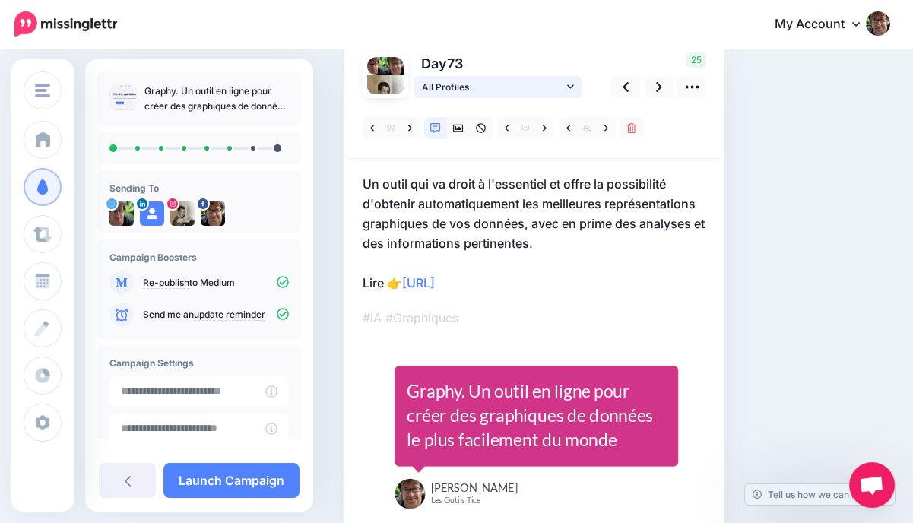
click at [558, 78] on link "All Profiles" at bounding box center [497, 87] width 167 height 22
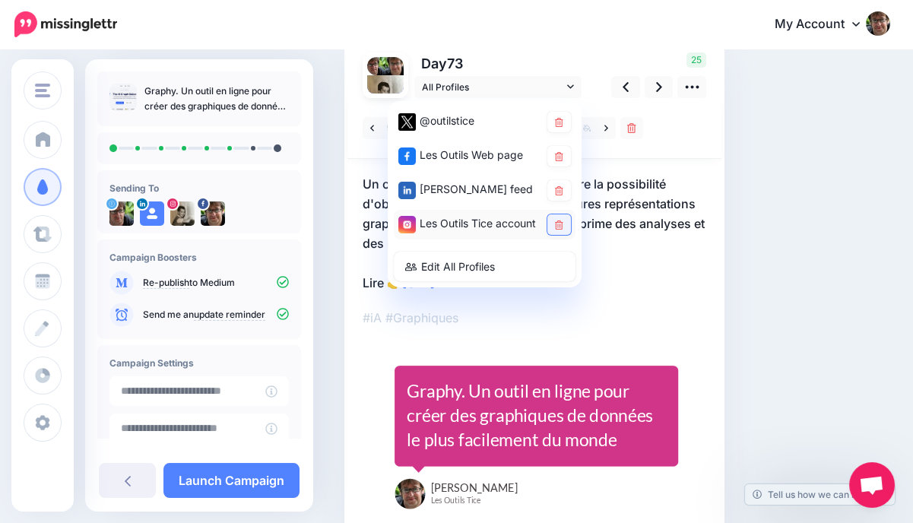
click at [557, 221] on icon at bounding box center [559, 225] width 8 height 9
click at [660, 87] on icon at bounding box center [659, 87] width 6 height 10
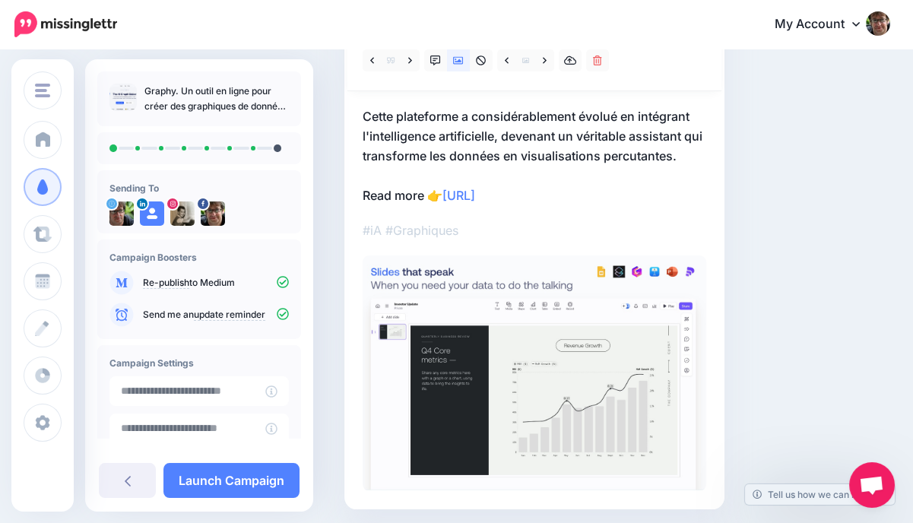
scroll to position [191, 0]
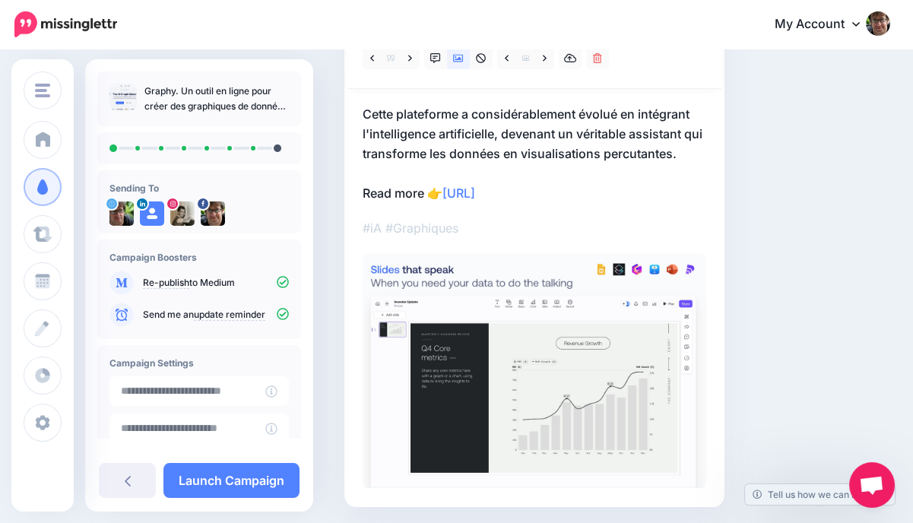
click at [417, 192] on p "Cette plateforme a considérablement évolué en intégrant l'intelligence artifici…" at bounding box center [535, 153] width 344 height 99
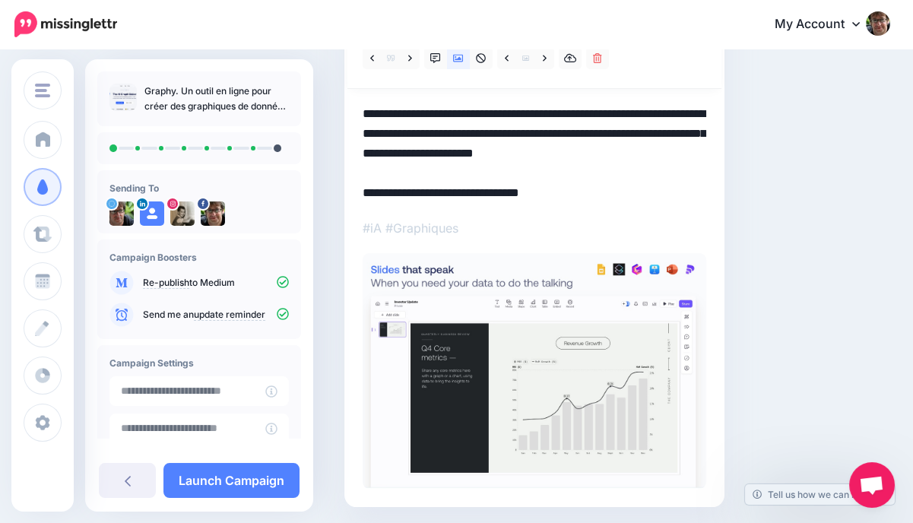
scroll to position [0, 0]
drag, startPoint x: 425, startPoint y: 194, endPoint x: 364, endPoint y: 186, distance: 61.3
click at [364, 187] on textarea "**********" at bounding box center [535, 153] width 344 height 99
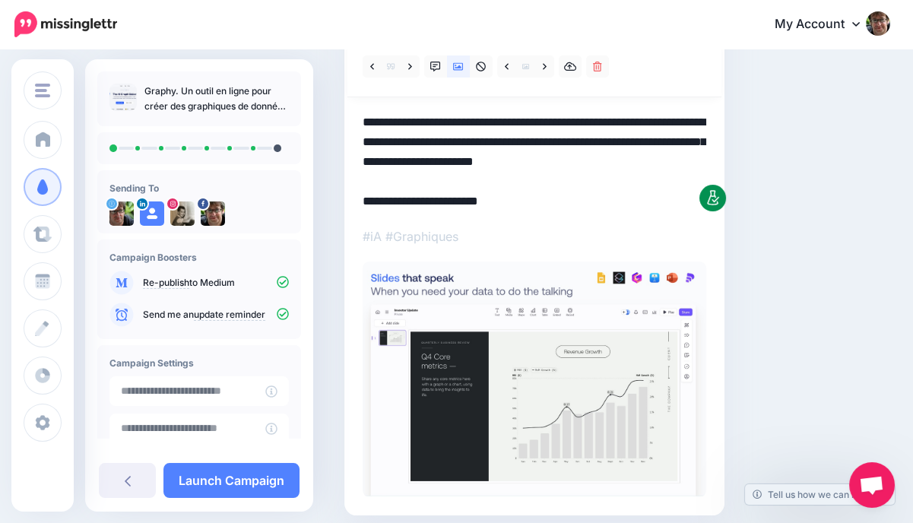
scroll to position [144, 0]
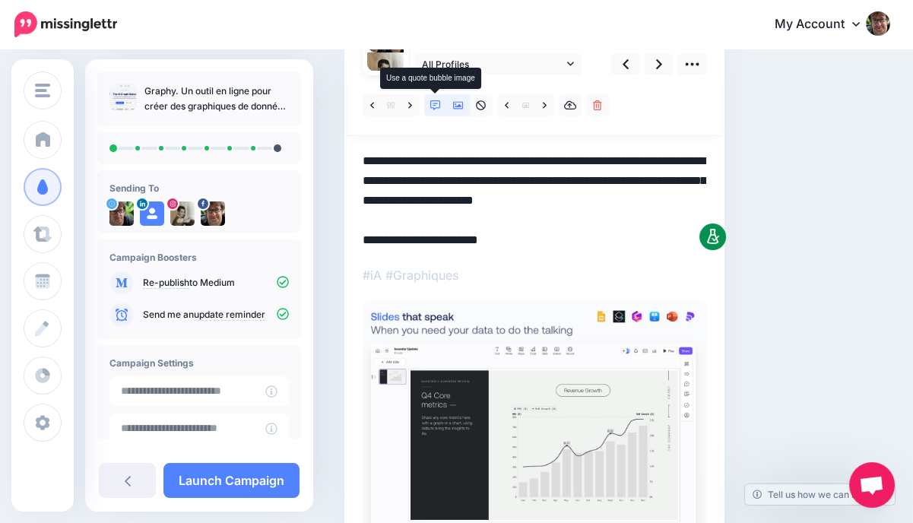
type textarea "**********"
click at [434, 114] on link at bounding box center [435, 105] width 23 height 22
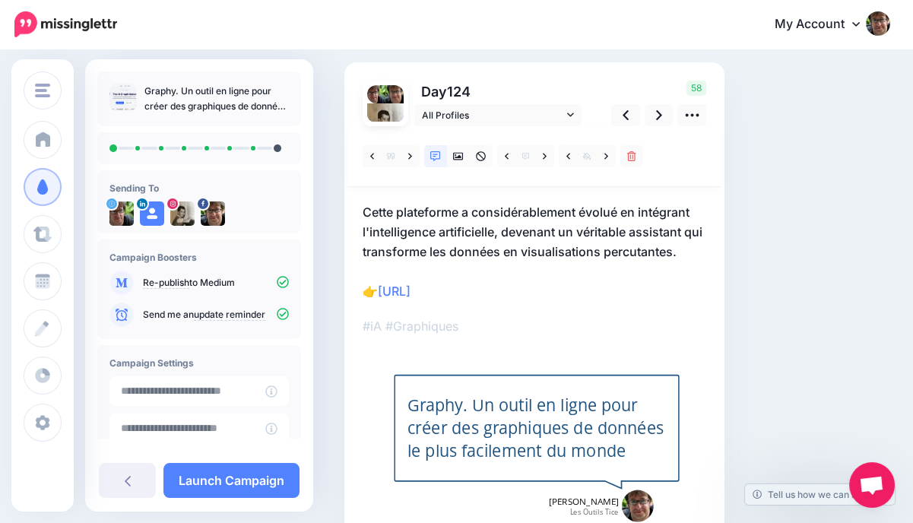
scroll to position [77, 0]
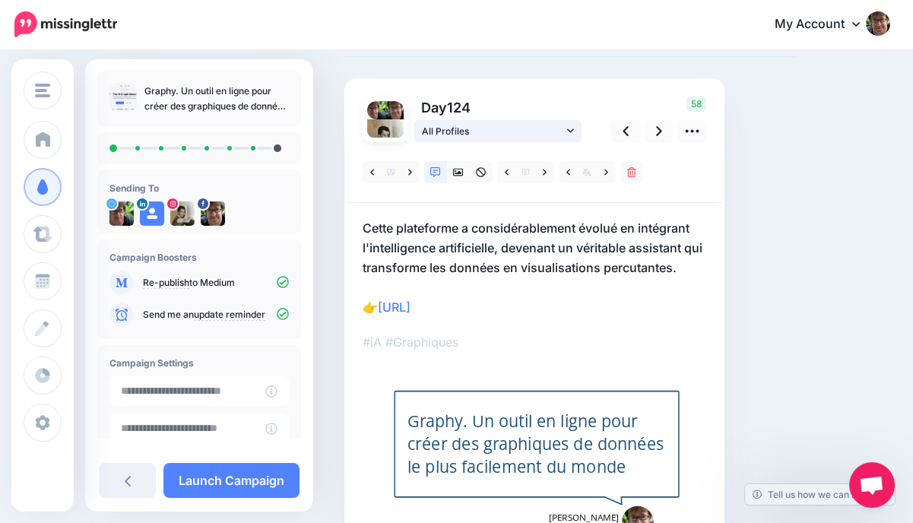
click at [556, 126] on span "All Profiles" at bounding box center [492, 131] width 141 height 16
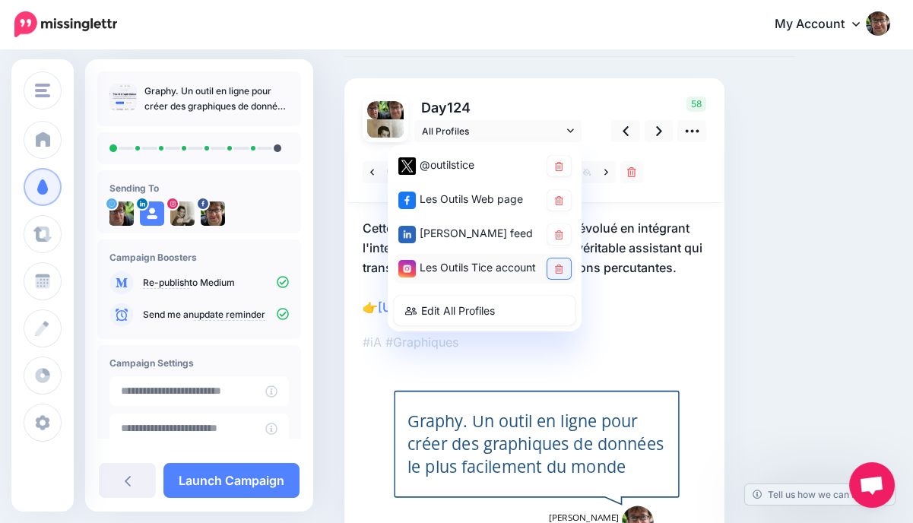
click at [561, 267] on icon at bounding box center [559, 269] width 8 height 9
click at [662, 132] on link at bounding box center [659, 131] width 29 height 22
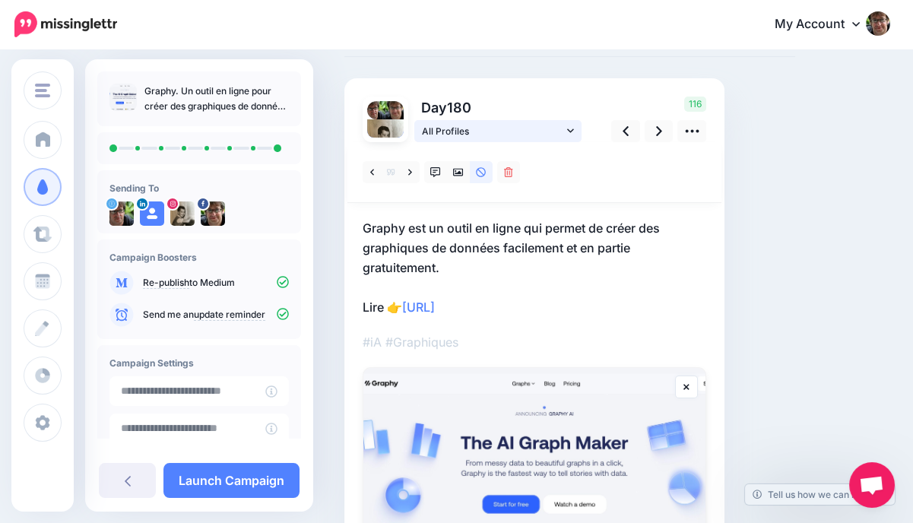
click at [487, 132] on span "All Profiles" at bounding box center [492, 131] width 141 height 16
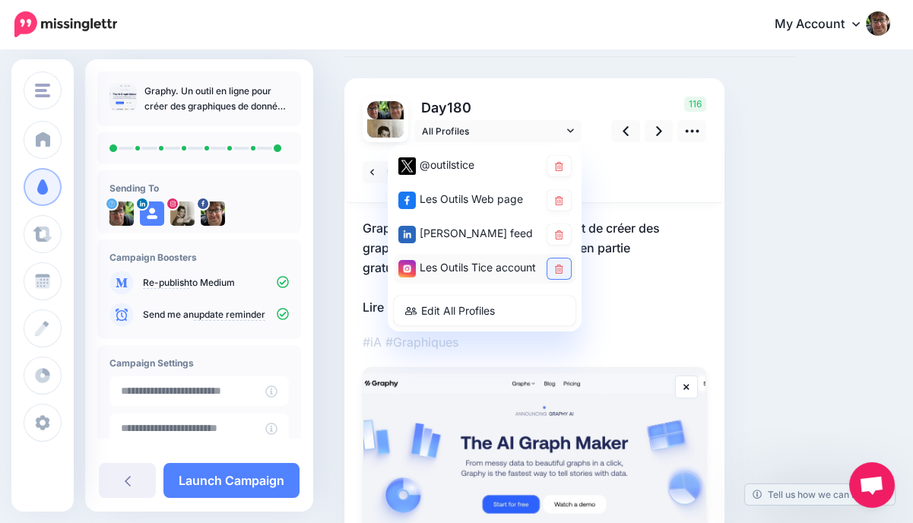
click at [552, 275] on link at bounding box center [560, 269] width 24 height 21
click at [562, 237] on icon at bounding box center [559, 234] width 8 height 9
click at [660, 131] on icon at bounding box center [659, 131] width 6 height 10
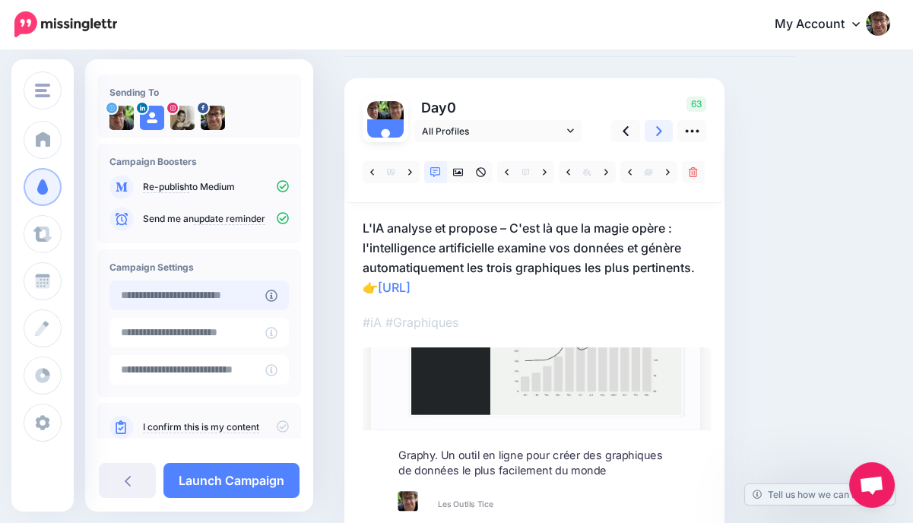
scroll to position [102, 0]
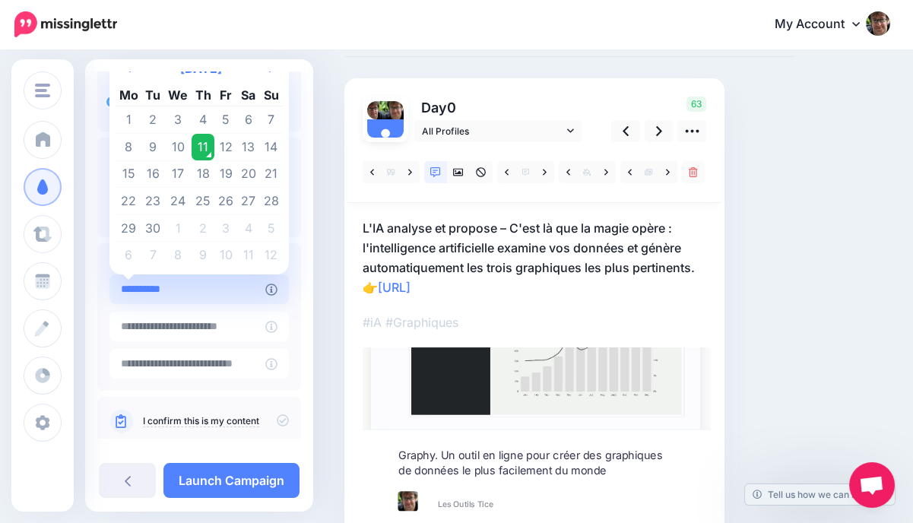
click at [205, 289] on input "**********" at bounding box center [188, 290] width 156 height 30
click at [124, 176] on td "15" at bounding box center [129, 173] width 27 height 27
type input "**********"
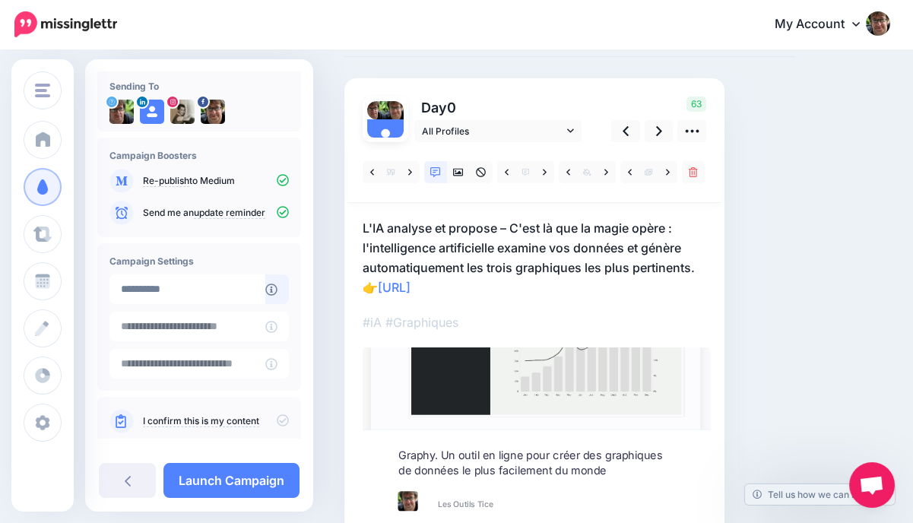
click at [278, 421] on icon at bounding box center [283, 420] width 12 height 12
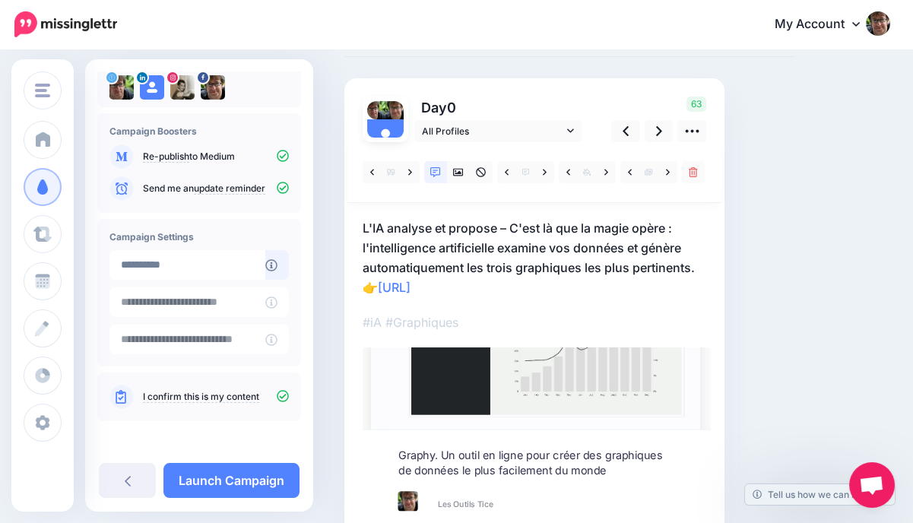
click at [246, 462] on div "**********" at bounding box center [199, 285] width 228 height 453
click at [246, 479] on link "Launch Campaign" at bounding box center [232, 480] width 136 height 35
